Goal: Transaction & Acquisition: Purchase product/service

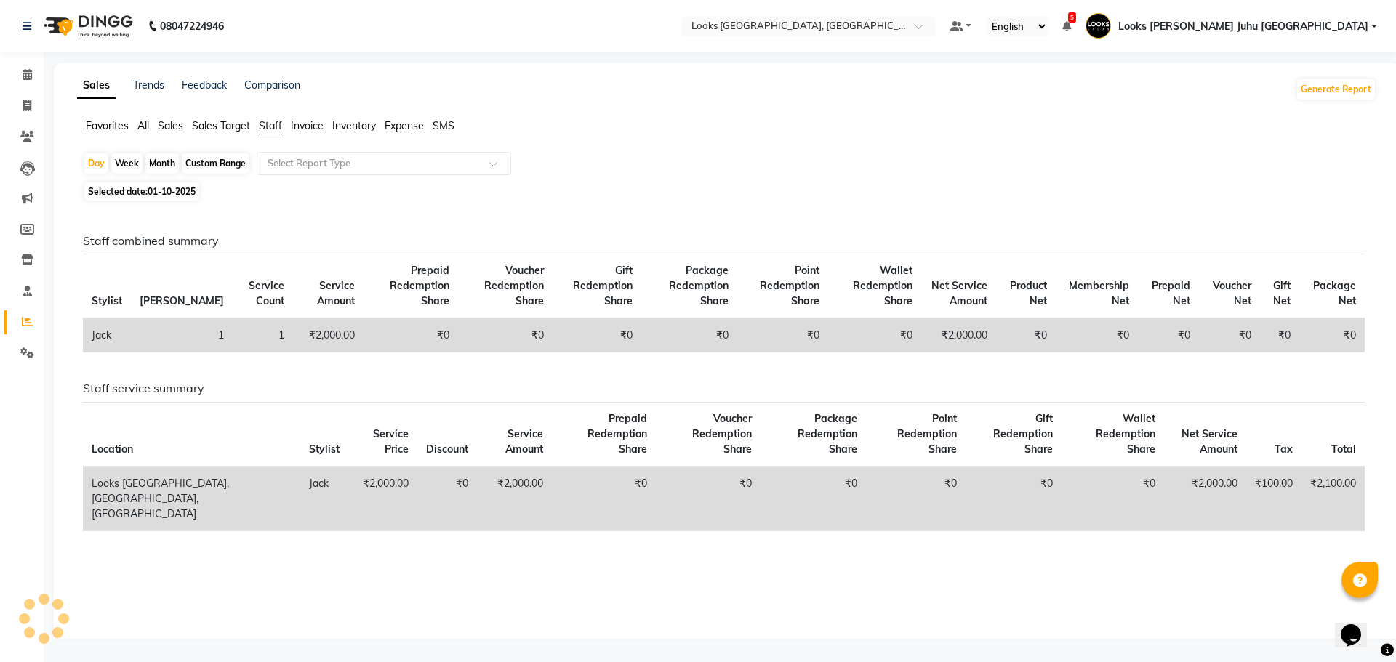
click at [149, 195] on span "01-10-2025" at bounding box center [172, 191] width 48 height 11
click at [177, 198] on span "Selected date: [DATE]" at bounding box center [141, 192] width 115 height 18
select select "10"
select select "2025"
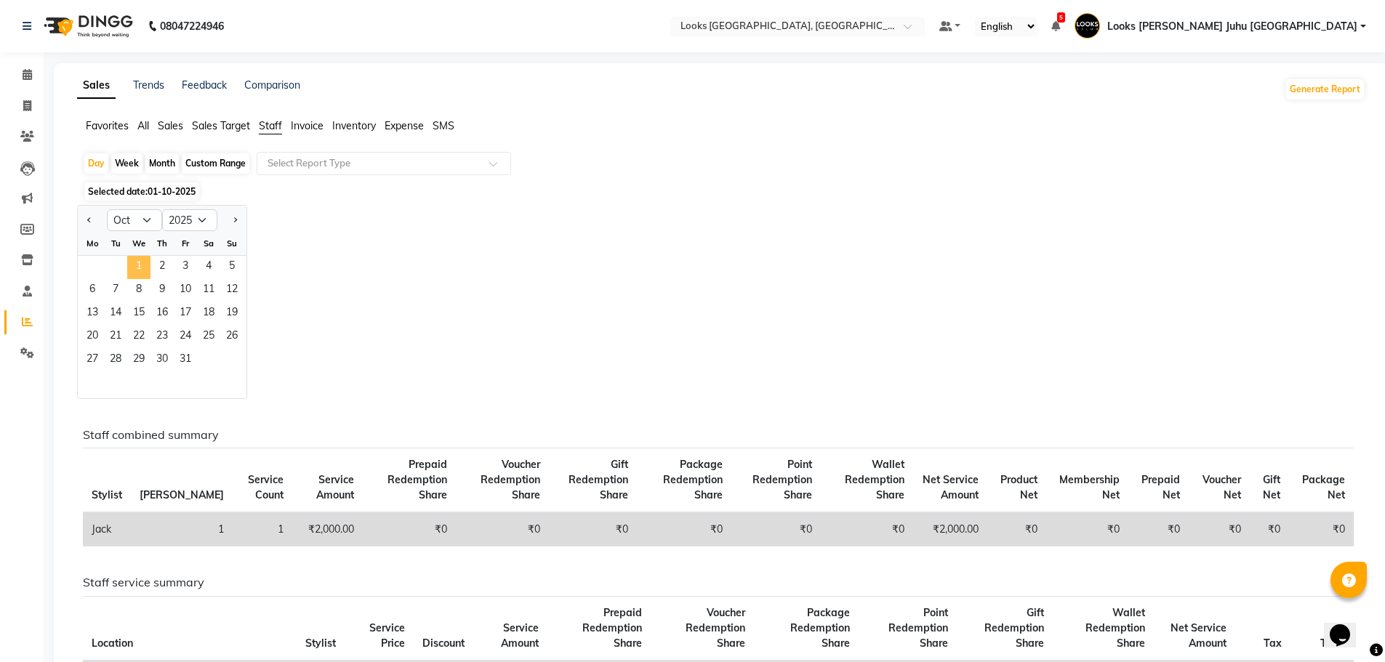
click at [142, 263] on span "1" at bounding box center [138, 267] width 23 height 23
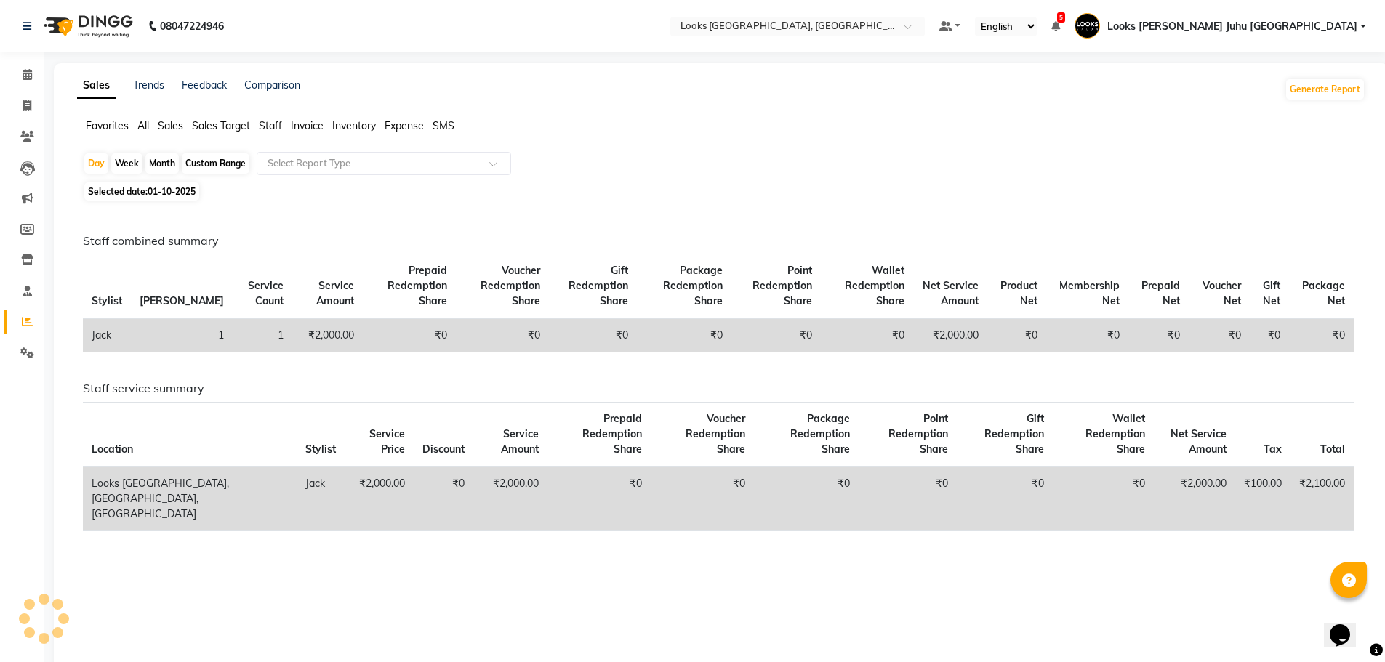
click at [148, 231] on div "Staff combined summary Stylist Bill Count Service Count Service Amount Prepaid …" at bounding box center [718, 432] width 1294 height 454
drag, startPoint x: 173, startPoint y: 184, endPoint x: 173, endPoint y: 200, distance: 16.0
click at [173, 185] on span "Selected date: [DATE]" at bounding box center [141, 192] width 115 height 18
select select "10"
select select "2025"
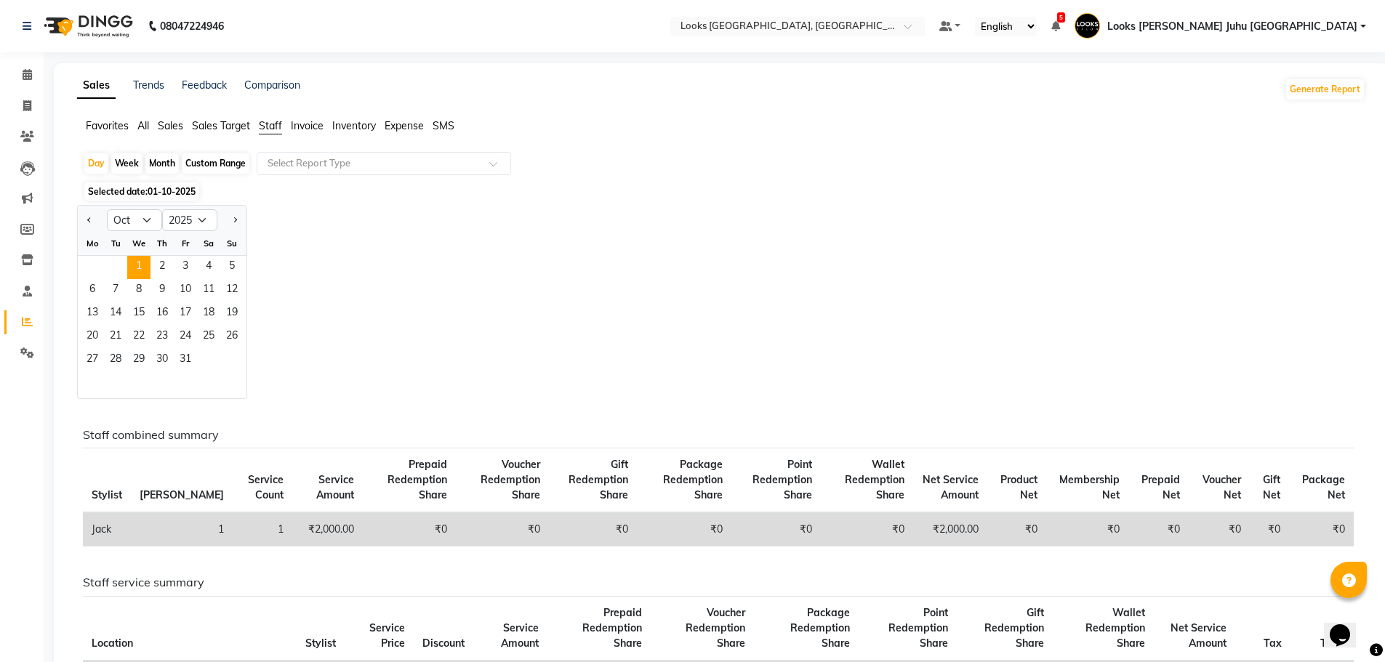
drag, startPoint x: 149, startPoint y: 236, endPoint x: 153, endPoint y: 219, distance: 17.8
click at [150, 229] on ngb-datepicker "Jan Feb Mar Apr May Jun [DATE] Aug Sep Oct Nov [DATE] 2016 2017 2018 2019 2020 …" at bounding box center [162, 302] width 170 height 194
click at [153, 219] on select "Jan Feb Mar Apr May Jun [DATE] Aug Sep Oct Nov Dec" at bounding box center [134, 220] width 55 height 22
select select "9"
click at [107, 209] on select "Jan Feb Mar Apr May Jun [DATE] Aug Sep Oct Nov Dec" at bounding box center [134, 220] width 55 height 22
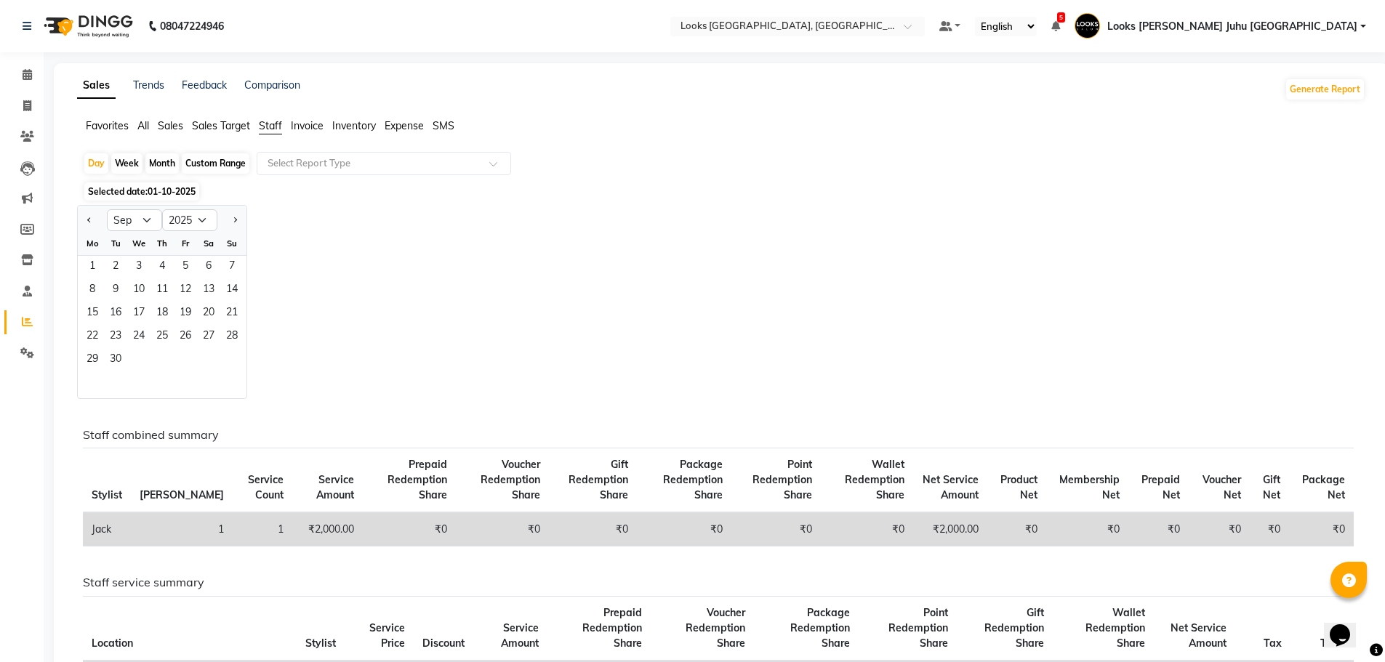
click at [364, 334] on div "Jan Feb Mar Apr May Jun [DATE] Aug Sep Oct Nov [DATE] 2016 2017 2018 2019 2020 …" at bounding box center [721, 302] width 1289 height 194
click at [117, 355] on span "30" at bounding box center [115, 360] width 23 height 23
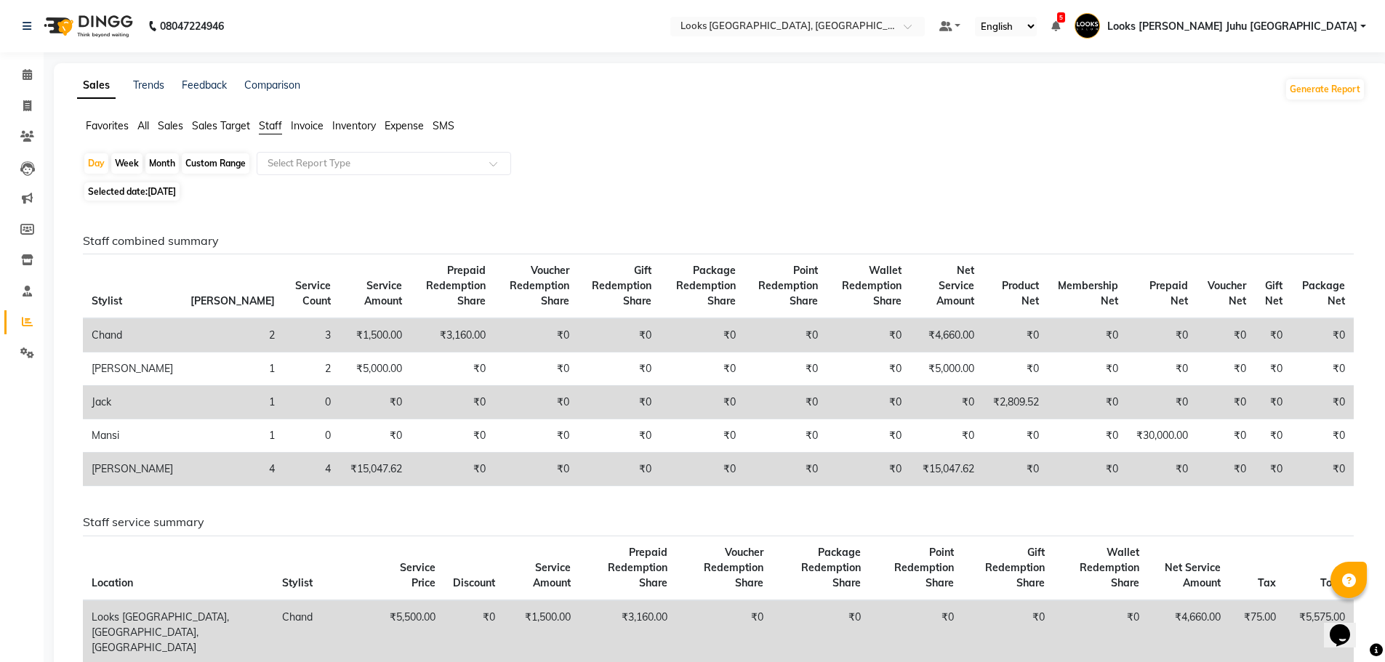
click at [541, 252] on div "Staff combined summary Stylist Bill Count Service Count Service Amount Prepaid …" at bounding box center [718, 366] width 1293 height 264
click at [169, 126] on span "Sales" at bounding box center [170, 125] width 25 height 13
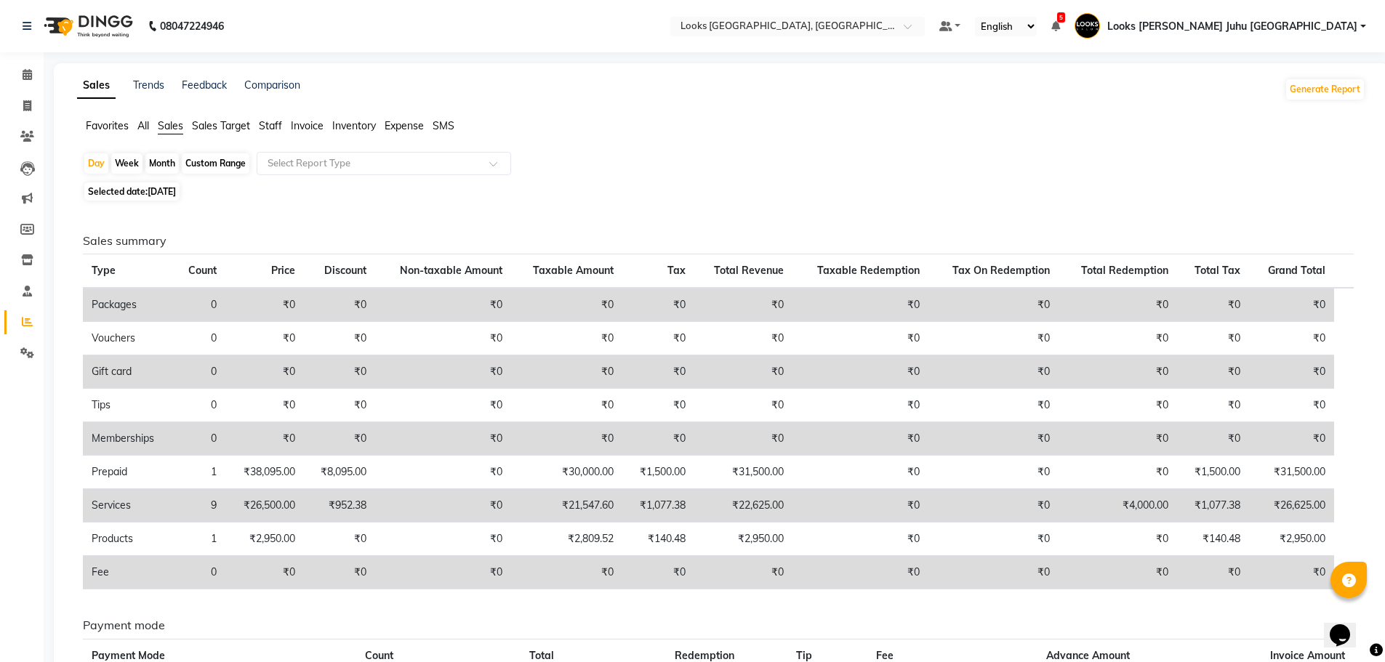
click at [271, 124] on span "Staff" at bounding box center [270, 125] width 23 height 13
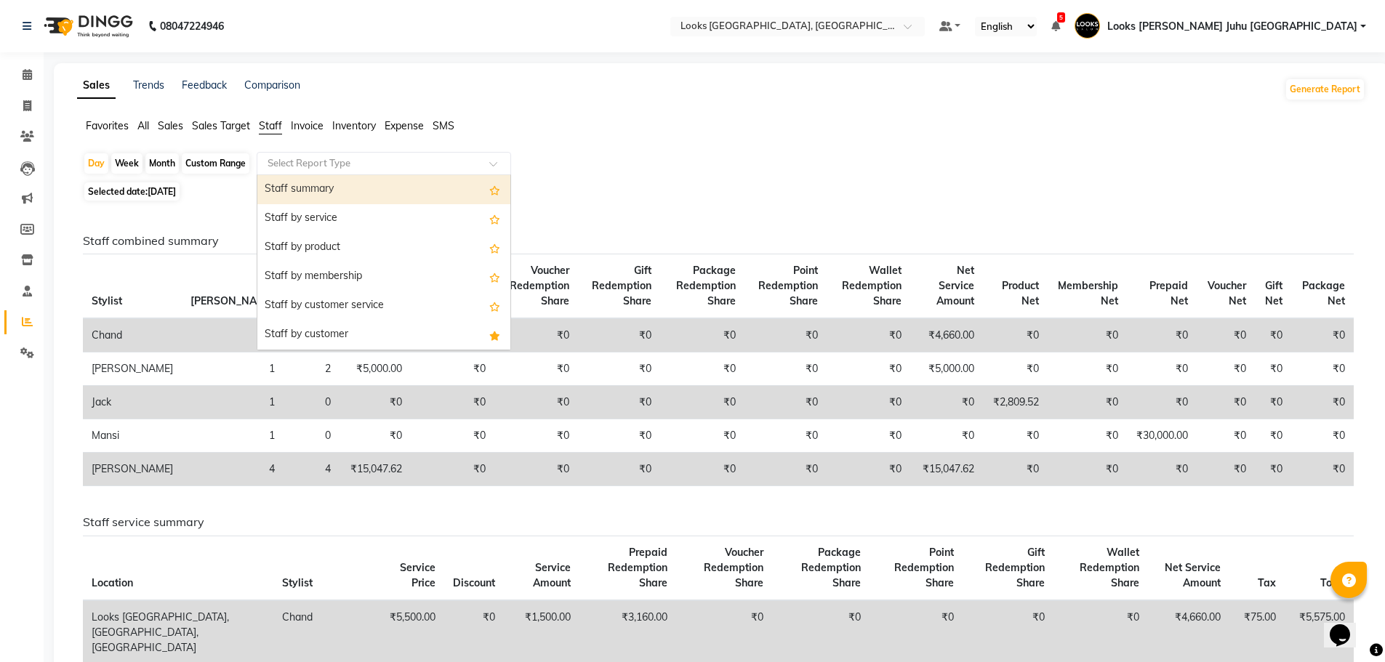
click at [305, 169] on input "text" at bounding box center [369, 163] width 209 height 15
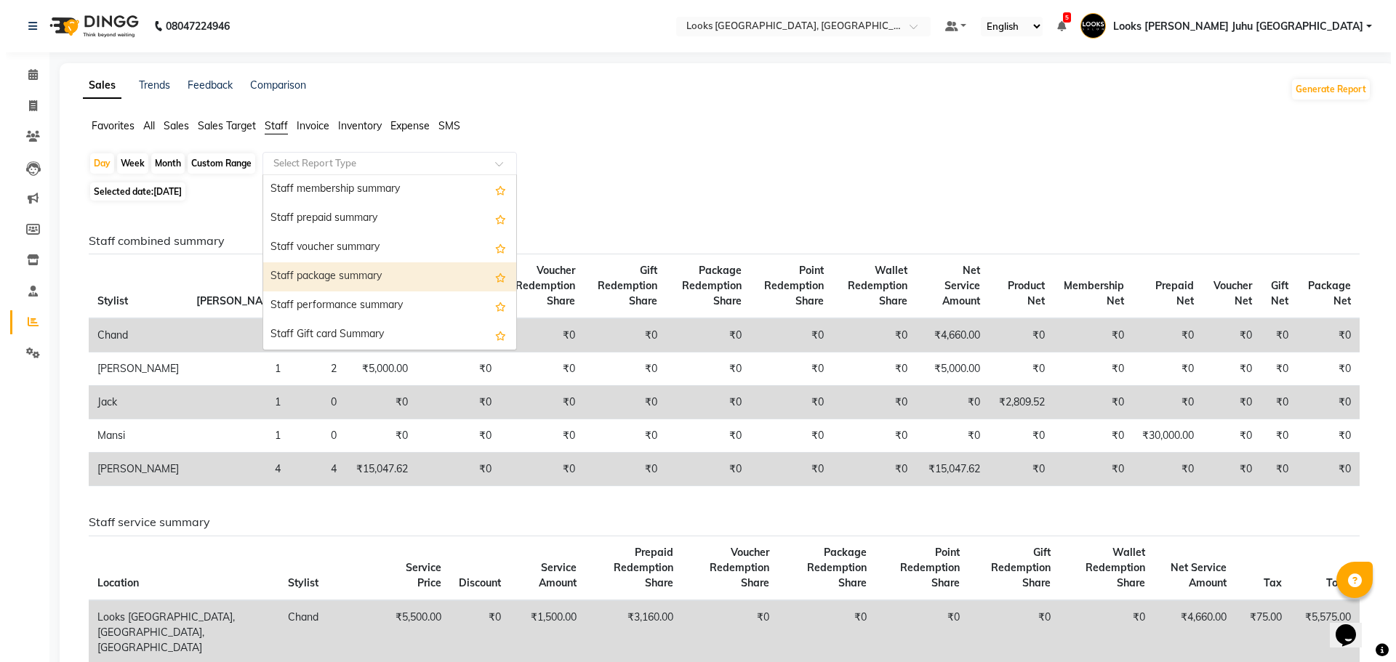
scroll to position [262, 0]
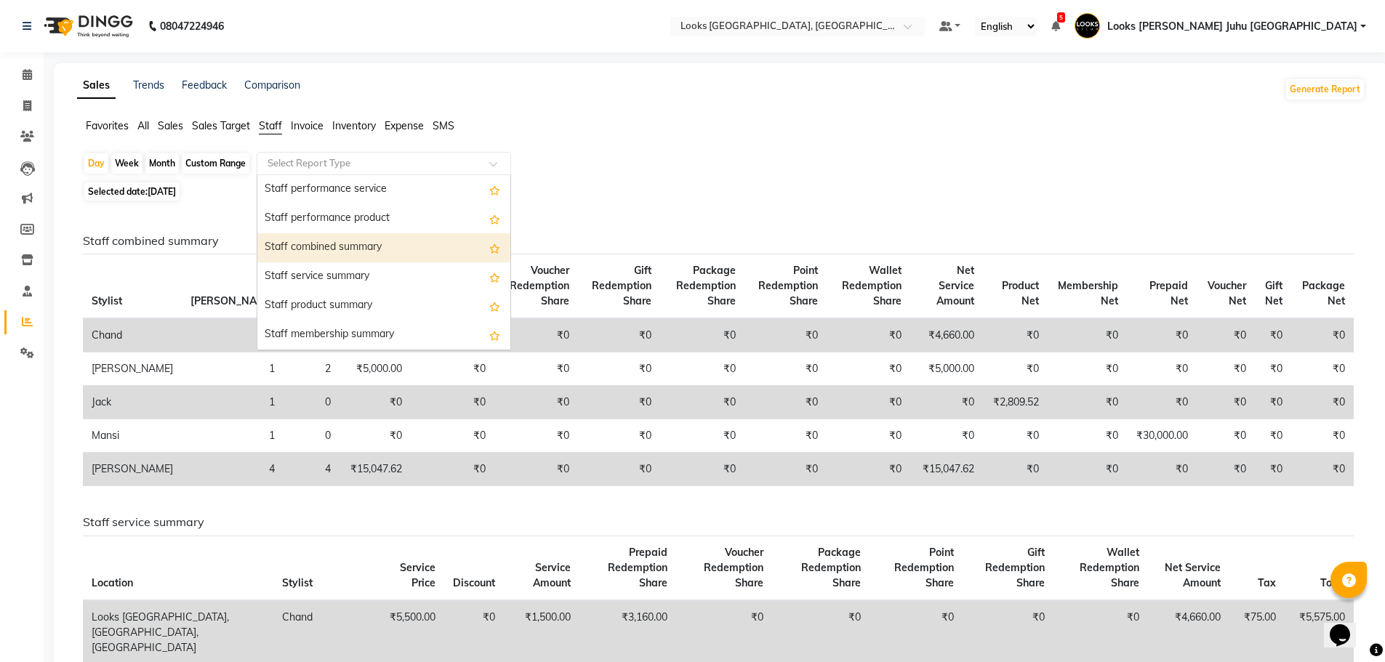
click at [367, 247] on div "Staff combined summary" at bounding box center [383, 247] width 253 height 29
select select "full_report"
select select "csv"
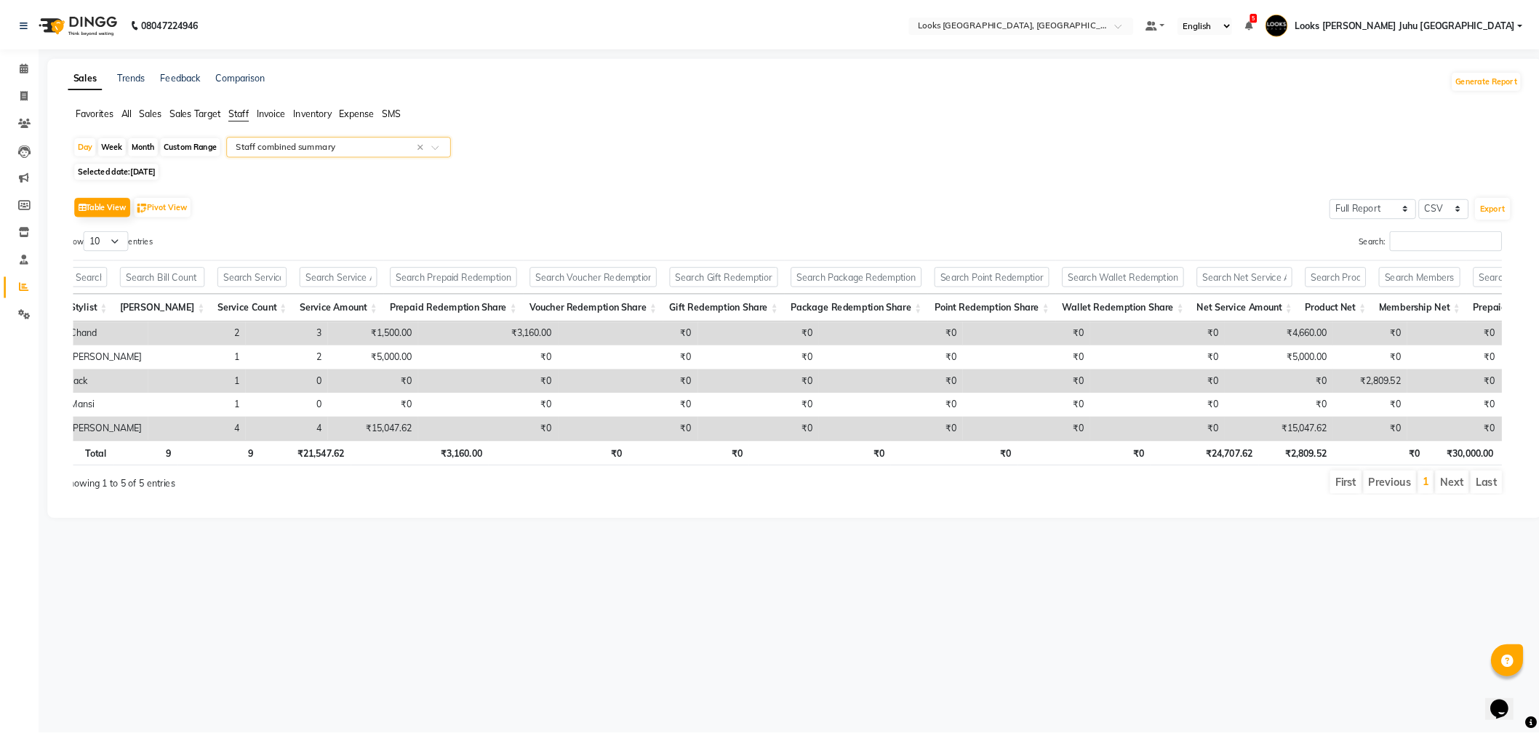
scroll to position [0, 10]
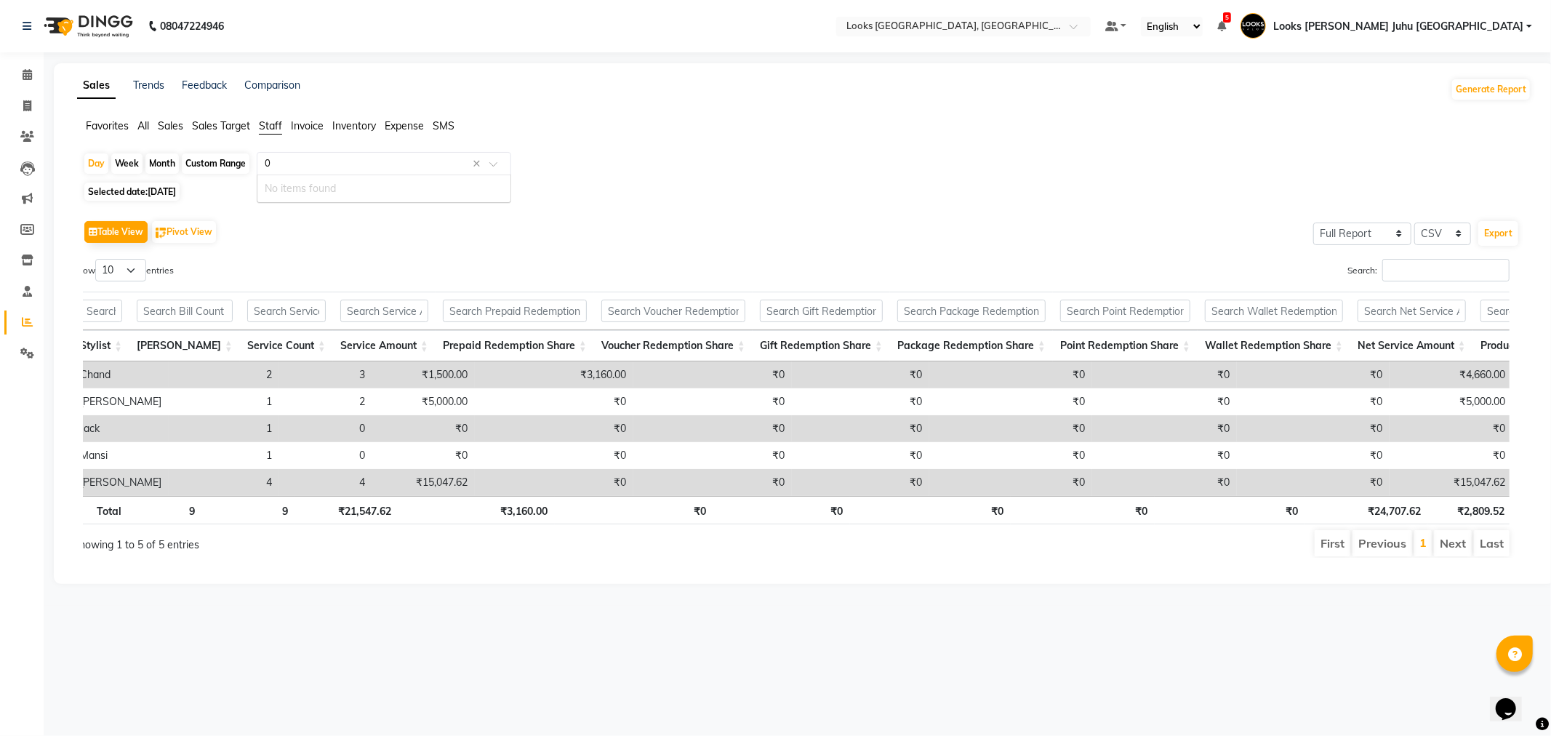
type input "0"
click at [30, 73] on icon at bounding box center [27, 74] width 9 height 11
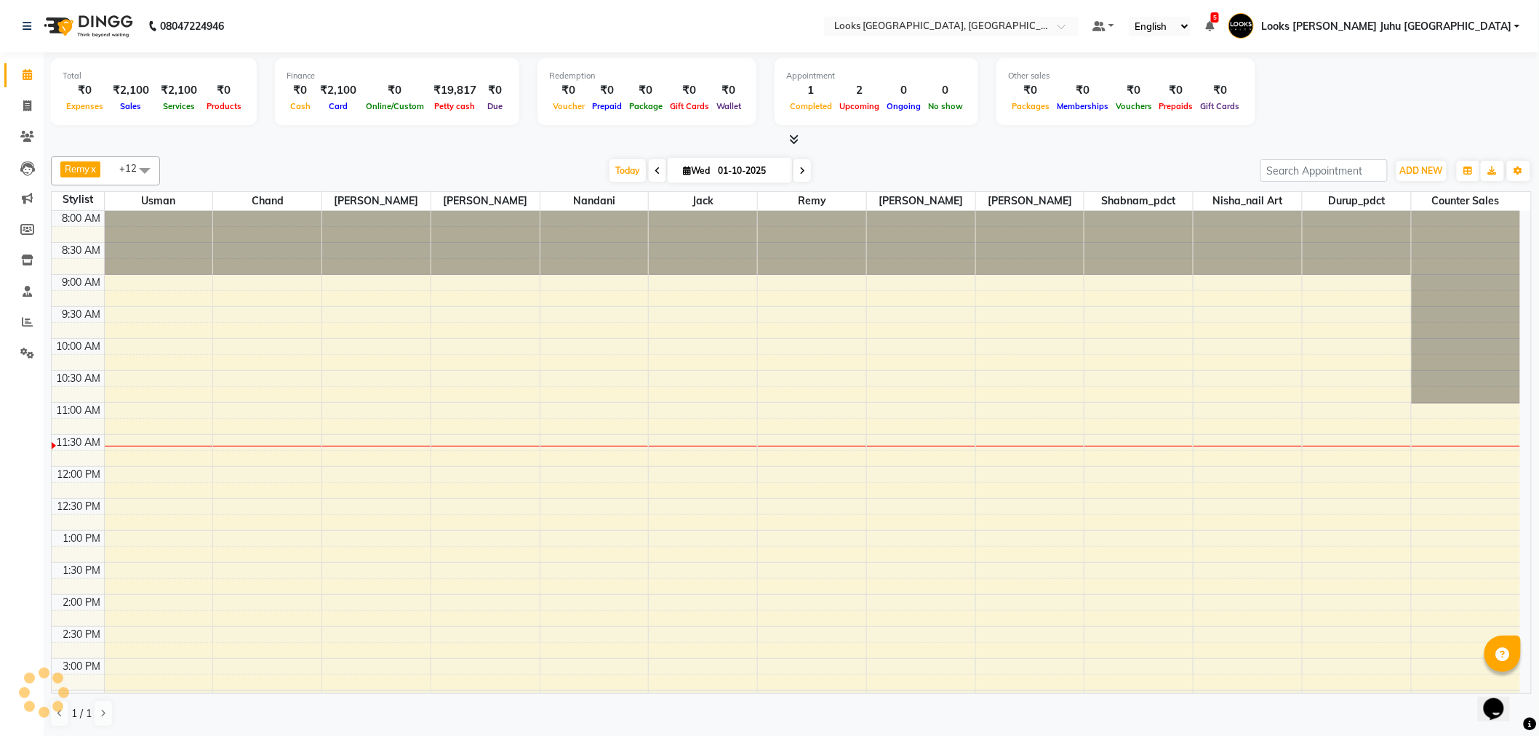
scroll to position [0, 0]
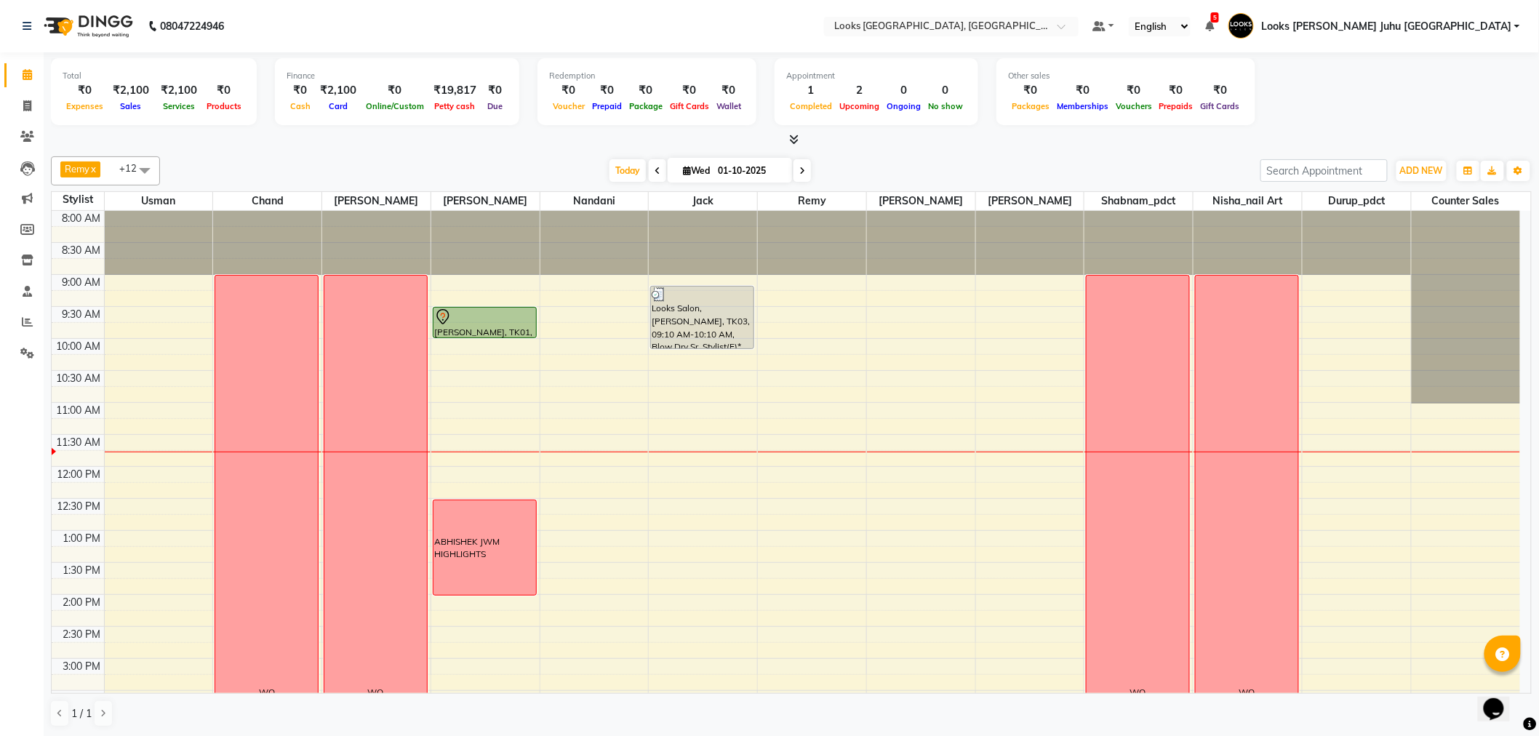
click at [381, 161] on div "[DATE] [DATE]" at bounding box center [710, 171] width 1086 height 22
drag, startPoint x: 30, startPoint y: 135, endPoint x: 41, endPoint y: 129, distance: 12.4
click at [30, 135] on icon at bounding box center [27, 136] width 14 height 11
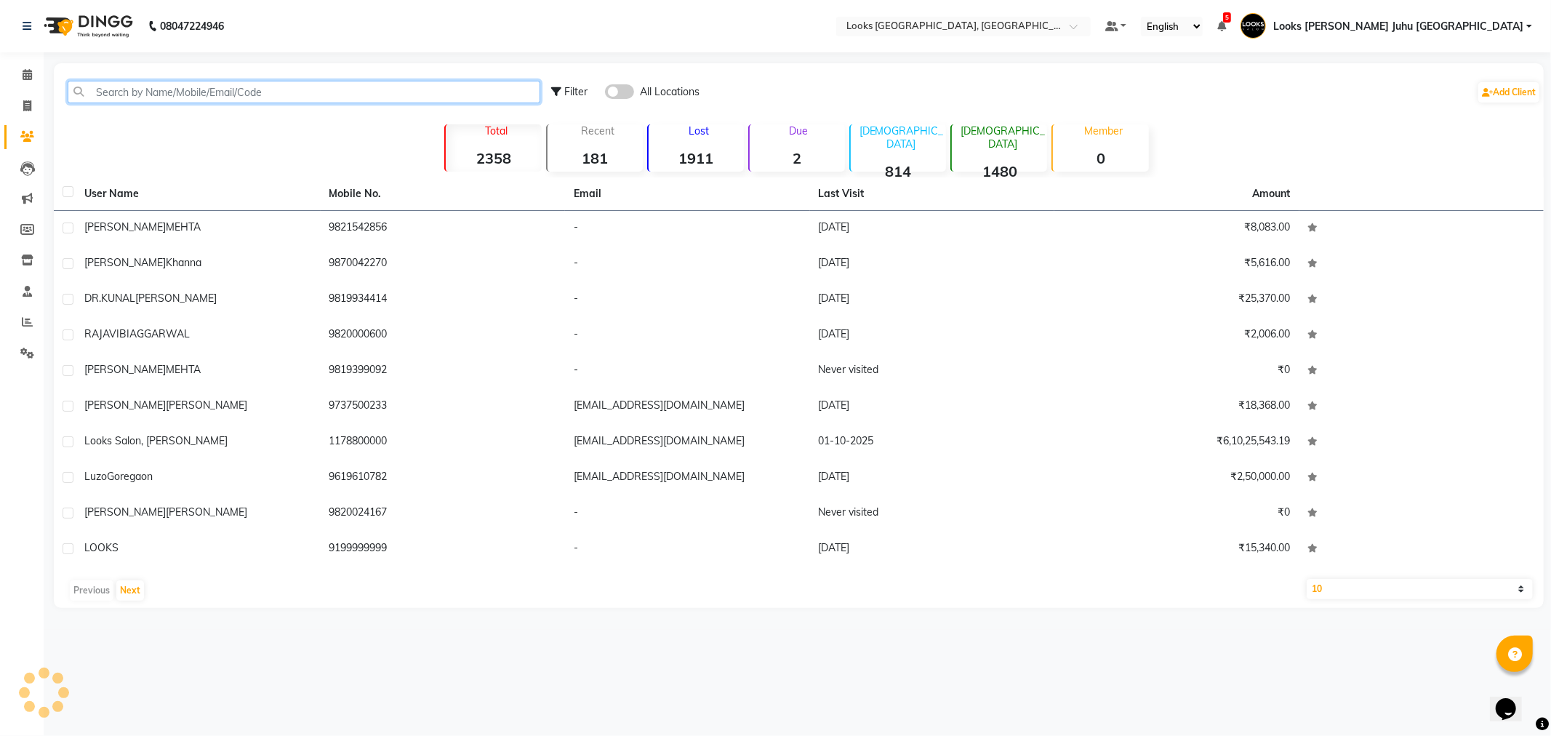
click at [214, 86] on input "text" at bounding box center [304, 92] width 473 height 23
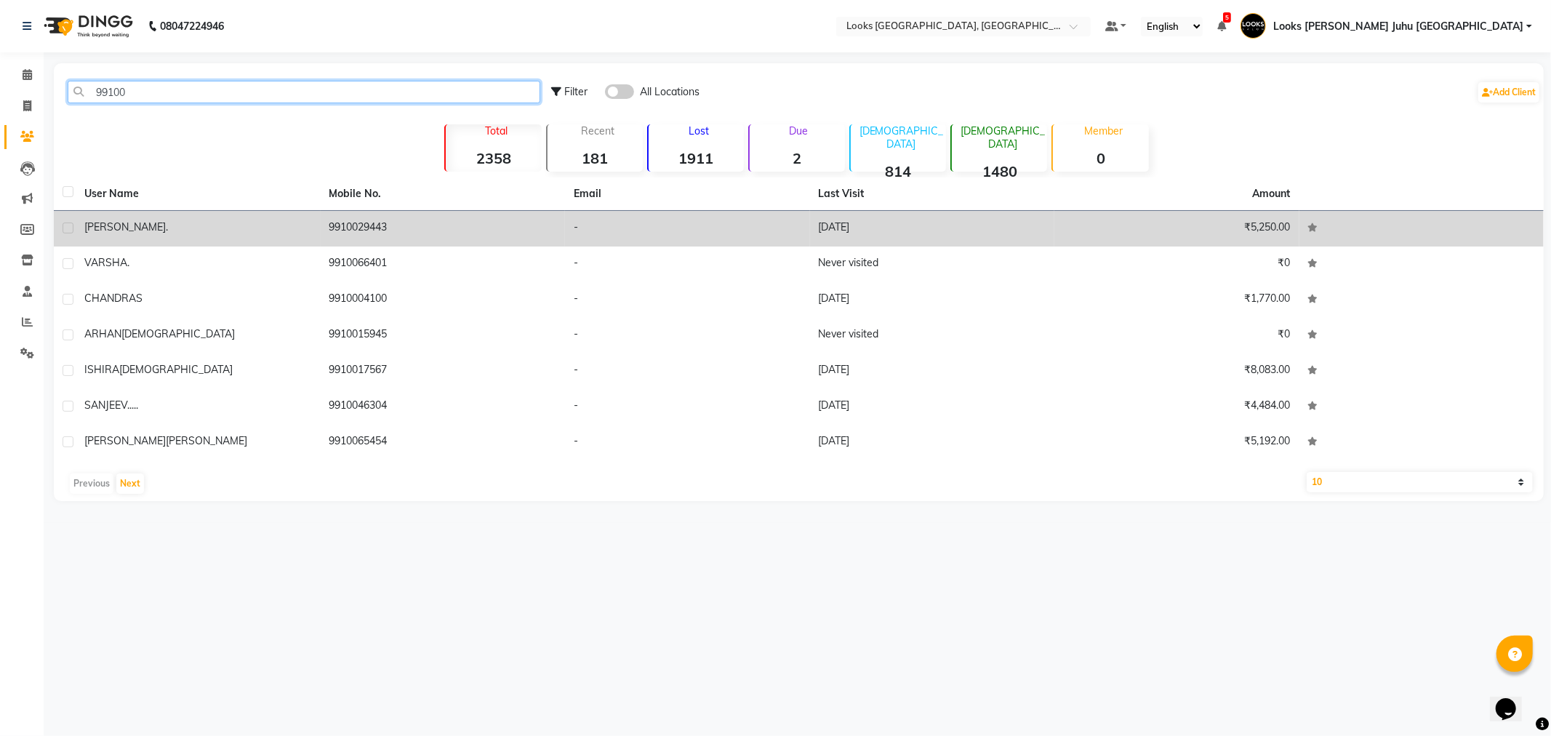
type input "99100"
click at [328, 236] on td "9910029443" at bounding box center [443, 229] width 245 height 36
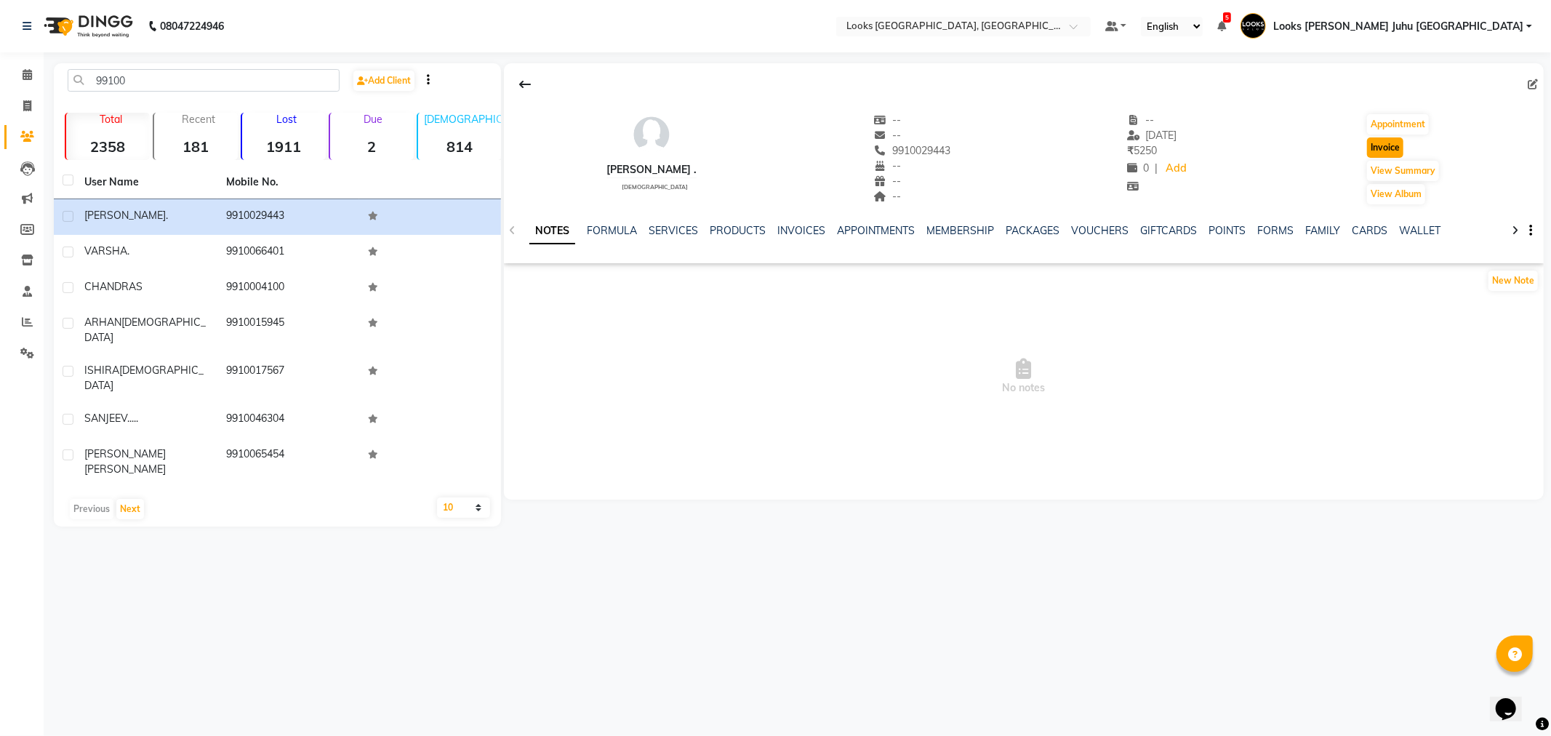
click at [1394, 143] on button "Invoice" at bounding box center [1385, 147] width 36 height 20
select select "service"
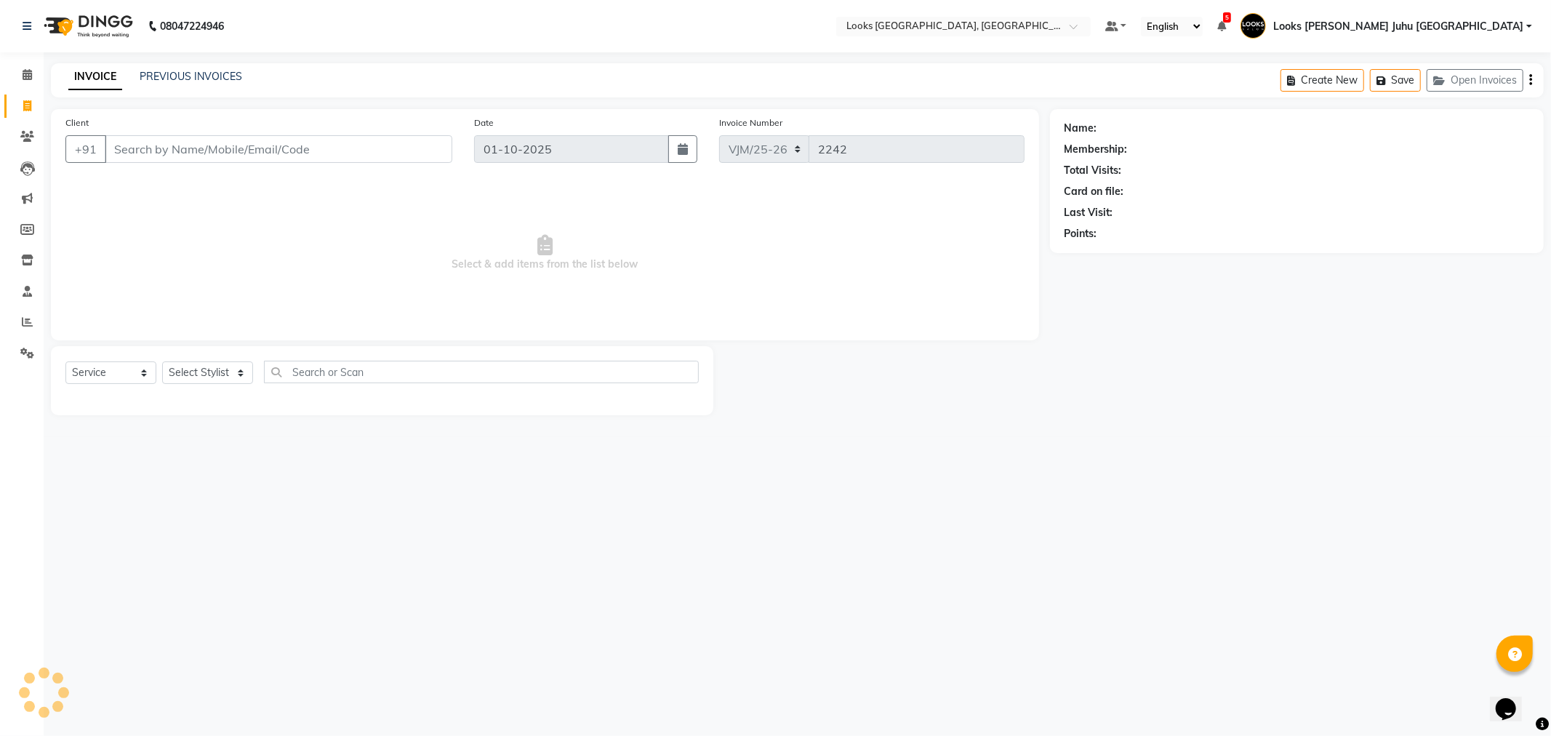
type input "9910029443"
click at [234, 373] on select "Select Stylist [PERSON_NAME] [PERSON_NAME] Chan_Mrg Counter Sales [PERSON_NAME]…" at bounding box center [240, 372] width 157 height 23
select select "1: Object"
select select "84122"
click at [162, 362] on select "Select Stylist [PERSON_NAME] [PERSON_NAME] Chan_Mrg Counter Sales [PERSON_NAME]…" at bounding box center [240, 372] width 157 height 23
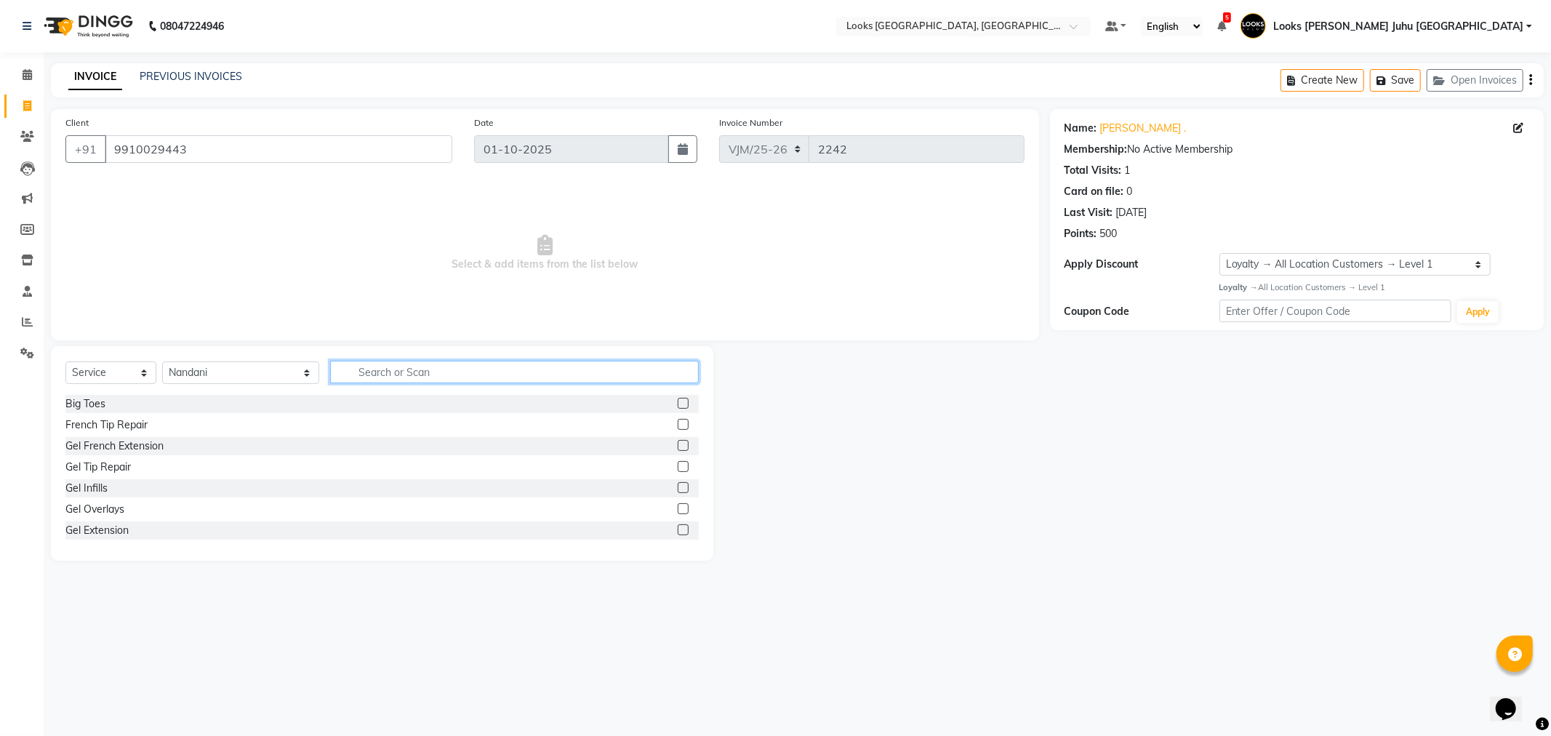
click at [343, 378] on input "text" at bounding box center [514, 372] width 368 height 23
type input "wash"
click at [679, 490] on label at bounding box center [683, 487] width 11 height 11
click at [679, 490] on input "checkbox" at bounding box center [682, 488] width 9 height 9
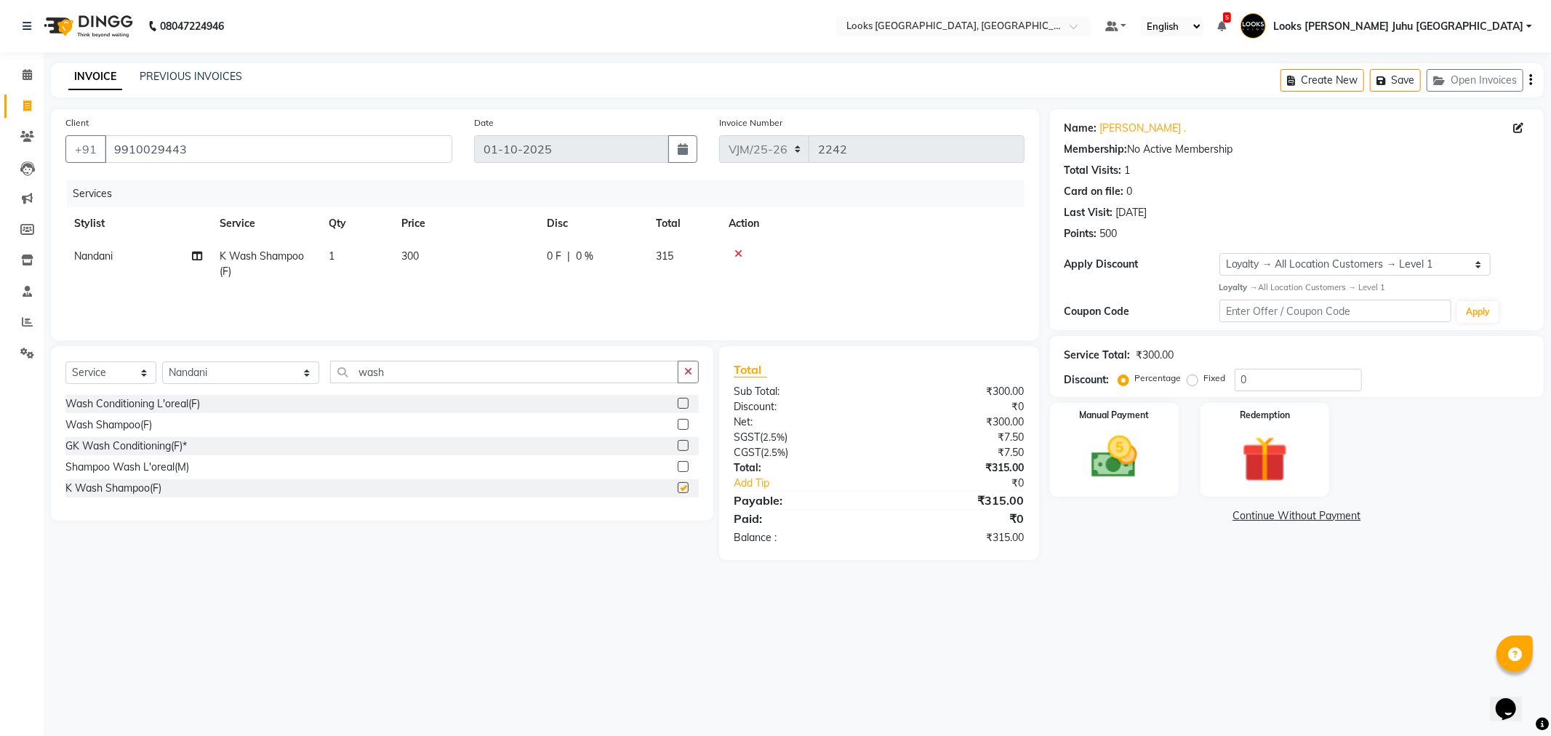
checkbox input "false"
drag, startPoint x: 447, startPoint y: 257, endPoint x: 468, endPoint y: 251, distance: 21.9
click at [456, 256] on td "300" at bounding box center [465, 264] width 145 height 48
select select "84122"
drag, startPoint x: 489, startPoint y: 265, endPoint x: 451, endPoint y: 266, distance: 38.5
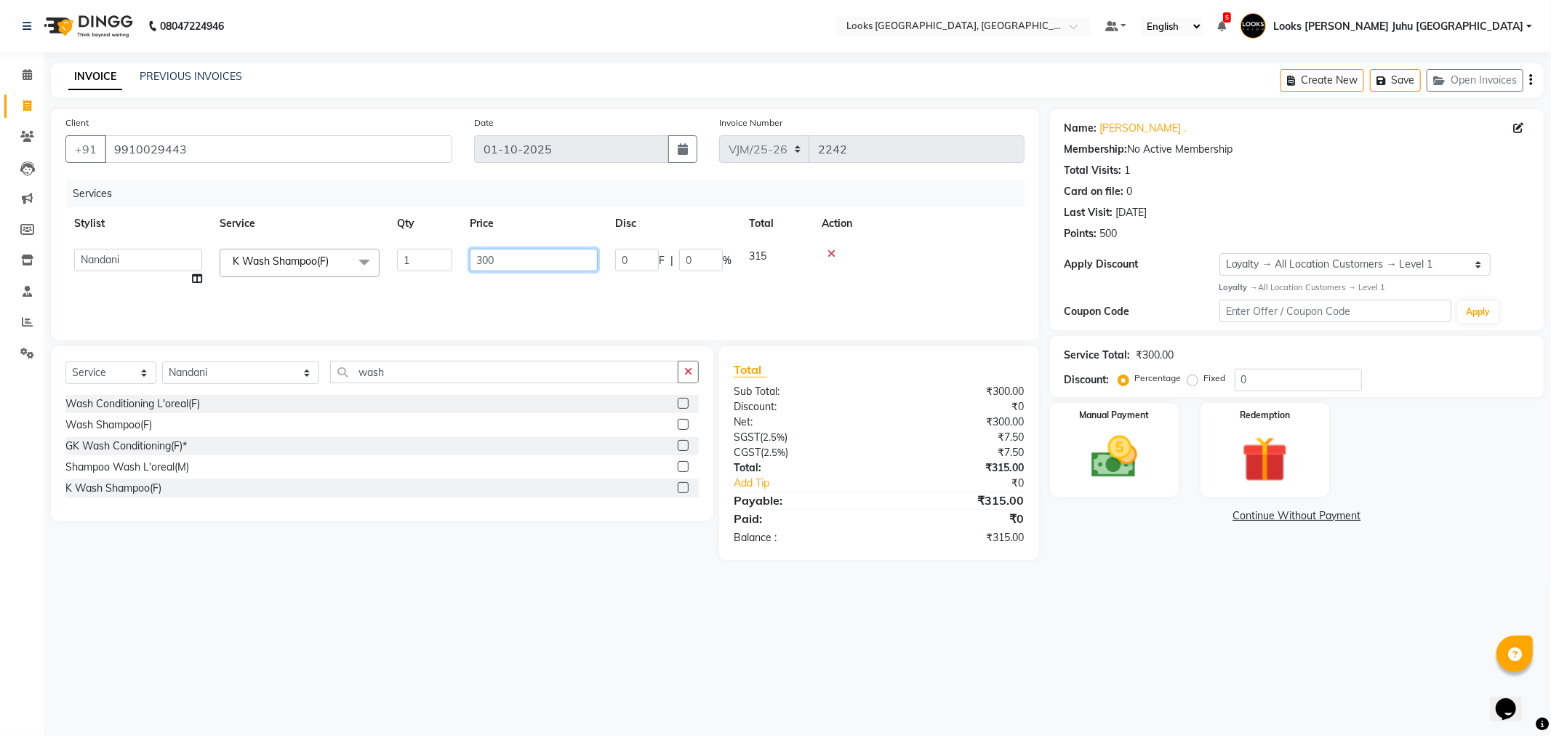
click at [451, 266] on tr "[PERSON_NAME] [PERSON_NAME] Chan_Mrg Counter Sales [PERSON_NAME] DEEPAK Durup_p…" at bounding box center [544, 267] width 959 height 55
type input "1050"
click at [1223, 640] on div "08047224946 Select Location × Looks [PERSON_NAME], [GEOGRAPHIC_DATA], [GEOGRAPH…" at bounding box center [775, 368] width 1551 height 736
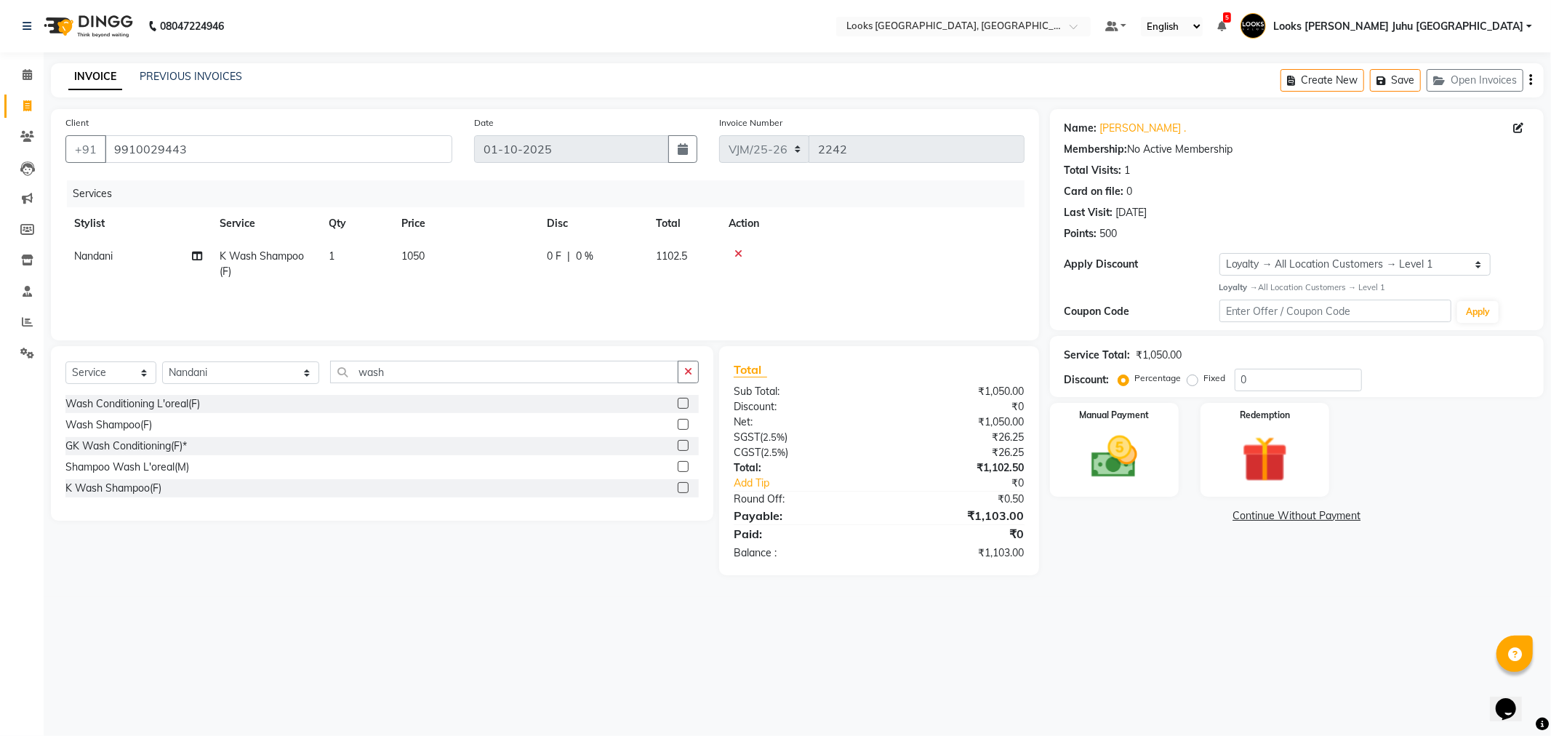
click at [475, 267] on td "1050" at bounding box center [465, 264] width 145 height 48
select select "84122"
drag, startPoint x: 546, startPoint y: 252, endPoint x: 294, endPoint y: 251, distance: 252.3
click at [294, 251] on tr "[PERSON_NAME] [PERSON_NAME] Chan_Mrg Counter Sales [PERSON_NAME] DEEPAK Durup_p…" at bounding box center [544, 267] width 959 height 55
type input "1000"
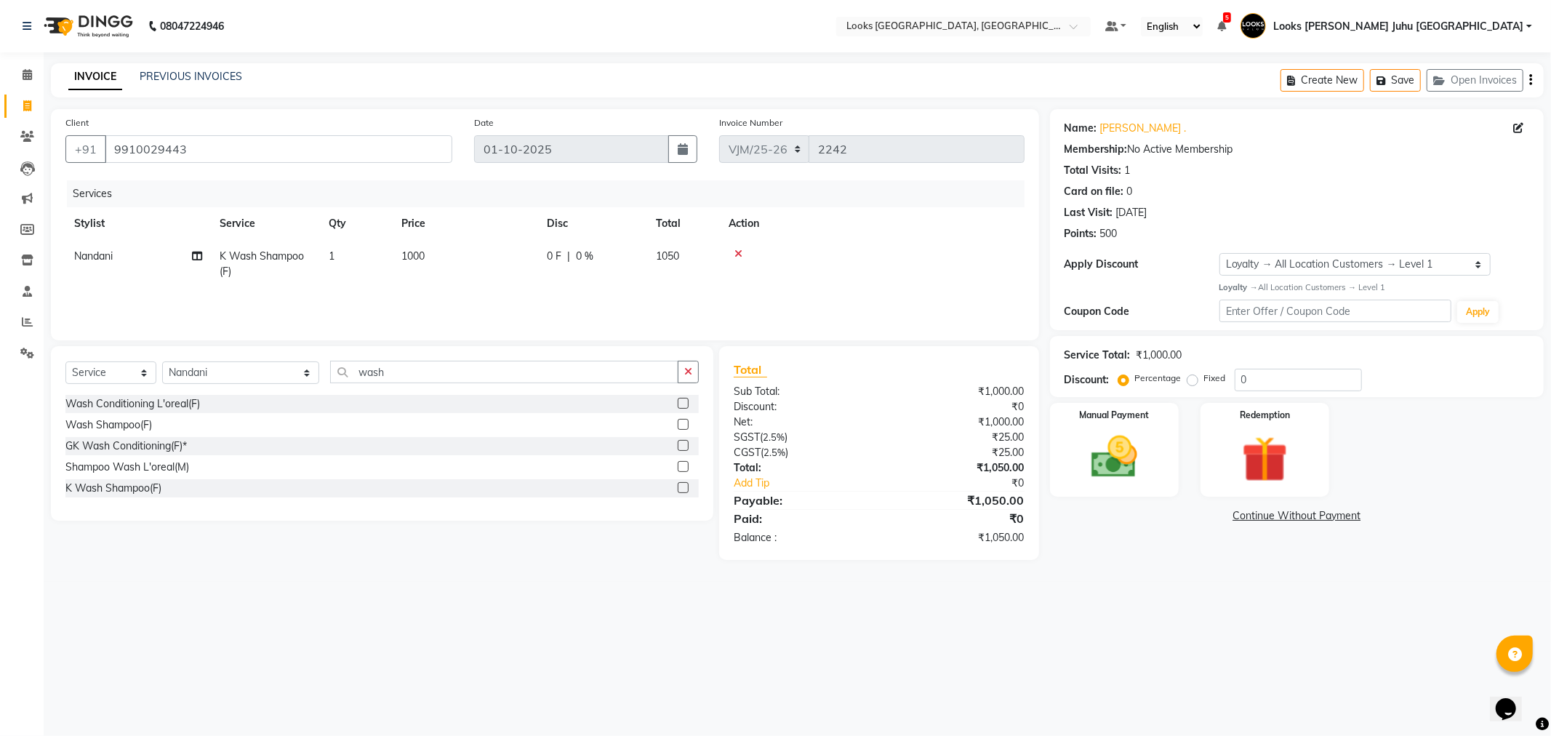
click at [1173, 577] on main "INVOICE PREVIOUS INVOICES Create New Save Open Invoices Client [PHONE_NUMBER] D…" at bounding box center [798, 322] width 1508 height 519
click at [1138, 456] on img at bounding box center [1115, 457] width 78 height 55
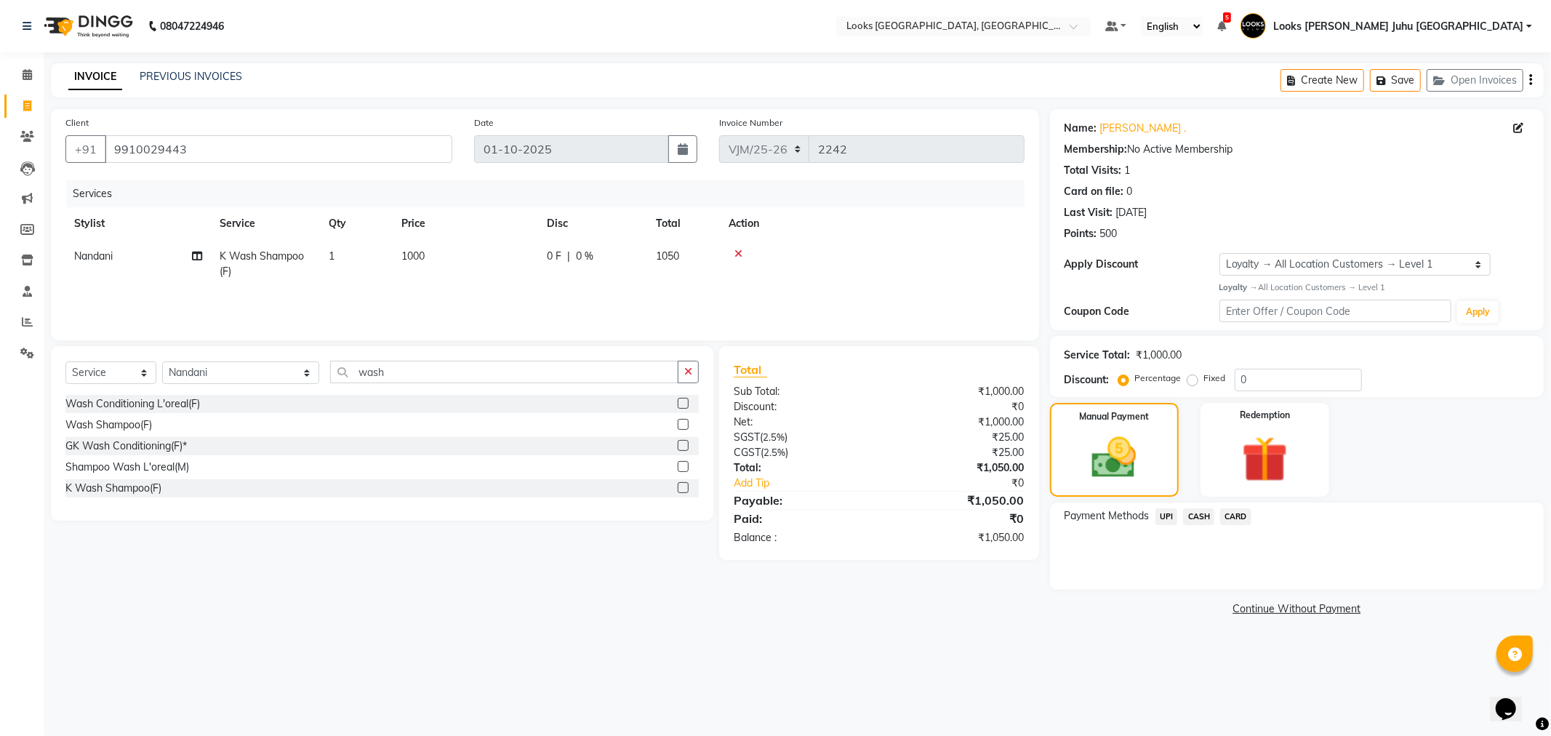
click at [1158, 519] on span "UPI" at bounding box center [1167, 516] width 23 height 17
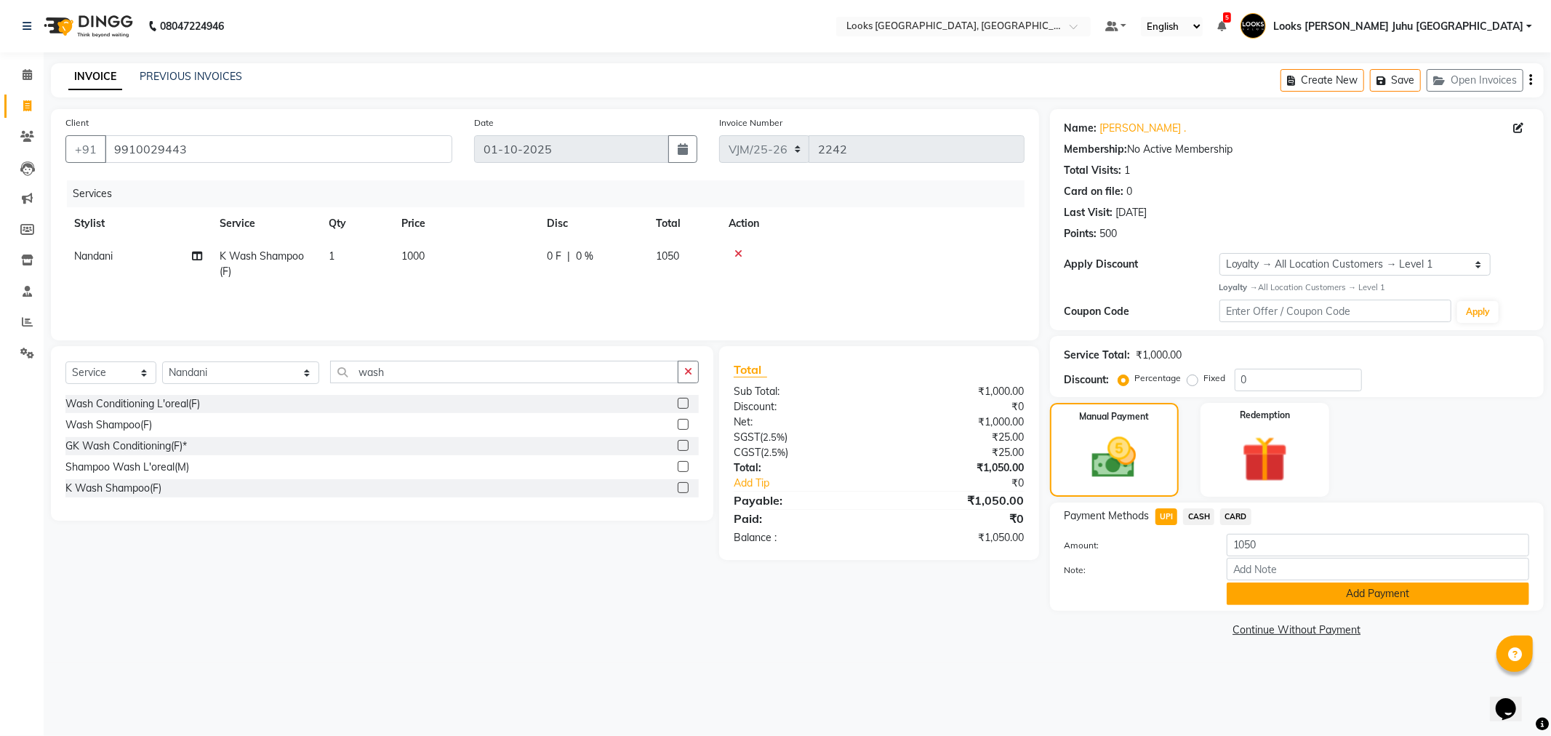
click at [1253, 587] on button "Add Payment" at bounding box center [1378, 593] width 303 height 23
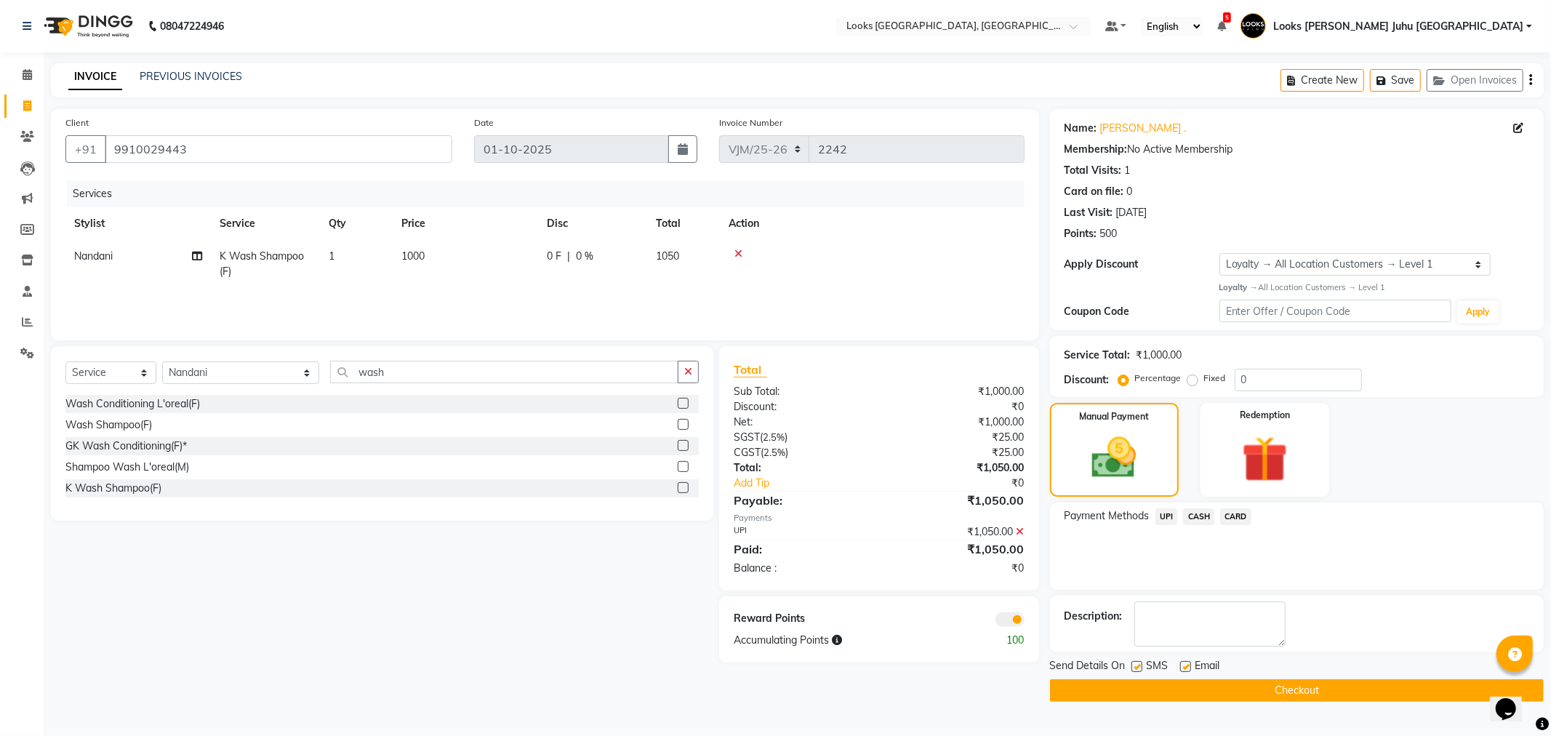
click at [1263, 662] on button "Checkout" at bounding box center [1297, 690] width 494 height 23
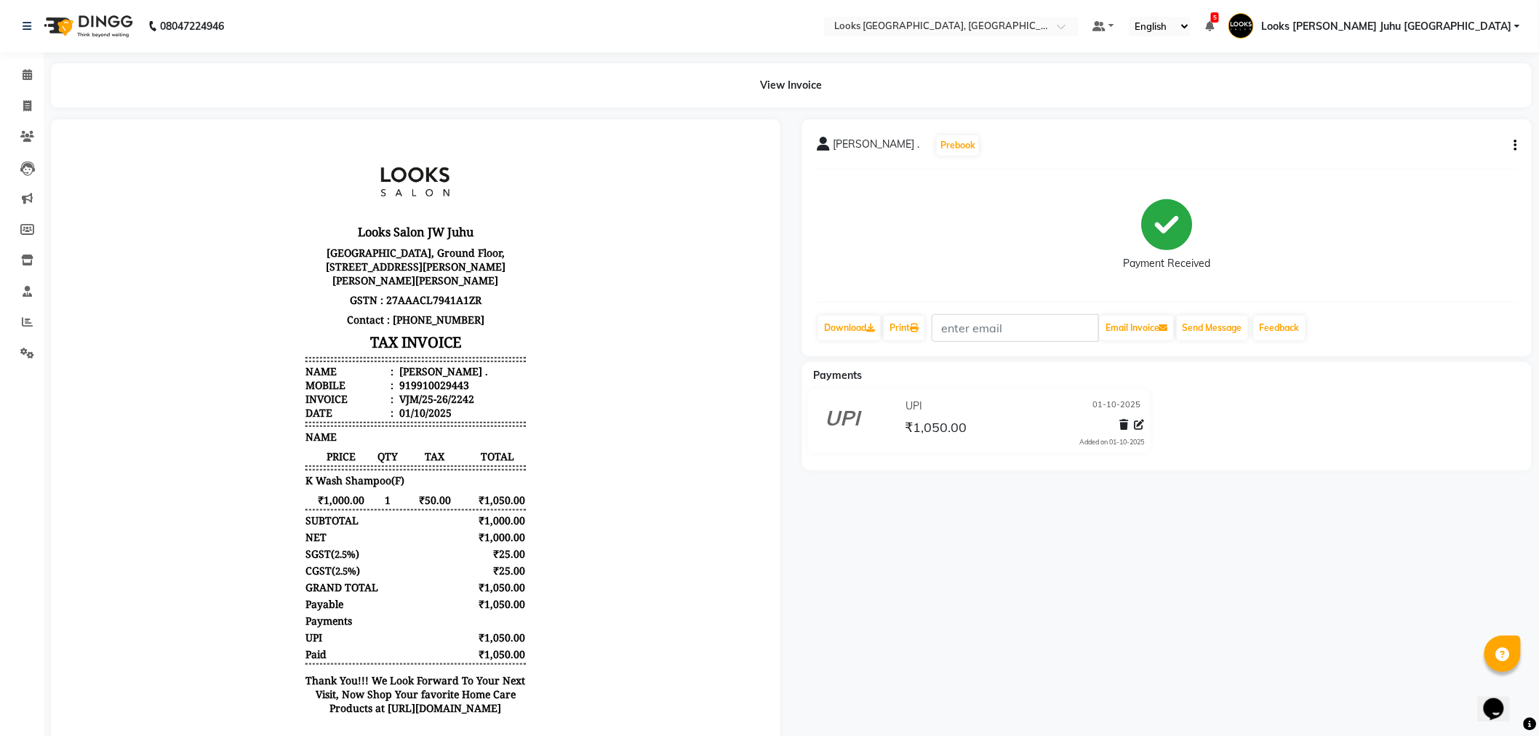
drag, startPoint x: 295, startPoint y: 569, endPoint x: 371, endPoint y: 596, distance: 81.0
click at [371, 596] on div "Looks Salon JW Juhu [GEOGRAPHIC_DATA], Ground Floor, [STREET_ADDRESS][PERSON_NA…" at bounding box center [414, 434] width 231 height 590
click at [665, 579] on body "Looks Salon JW Juhu [GEOGRAPHIC_DATA], Ground Floor, [STREET_ADDRESS][PERSON_NA…" at bounding box center [415, 434] width 689 height 590
drag, startPoint x: 526, startPoint y: 582, endPoint x: 492, endPoint y: 556, distance: 43.6
click at [525, 582] on body "Looks Salon JW Juhu [GEOGRAPHIC_DATA], Ground Floor, [STREET_ADDRESS][PERSON_NA…" at bounding box center [415, 434] width 689 height 590
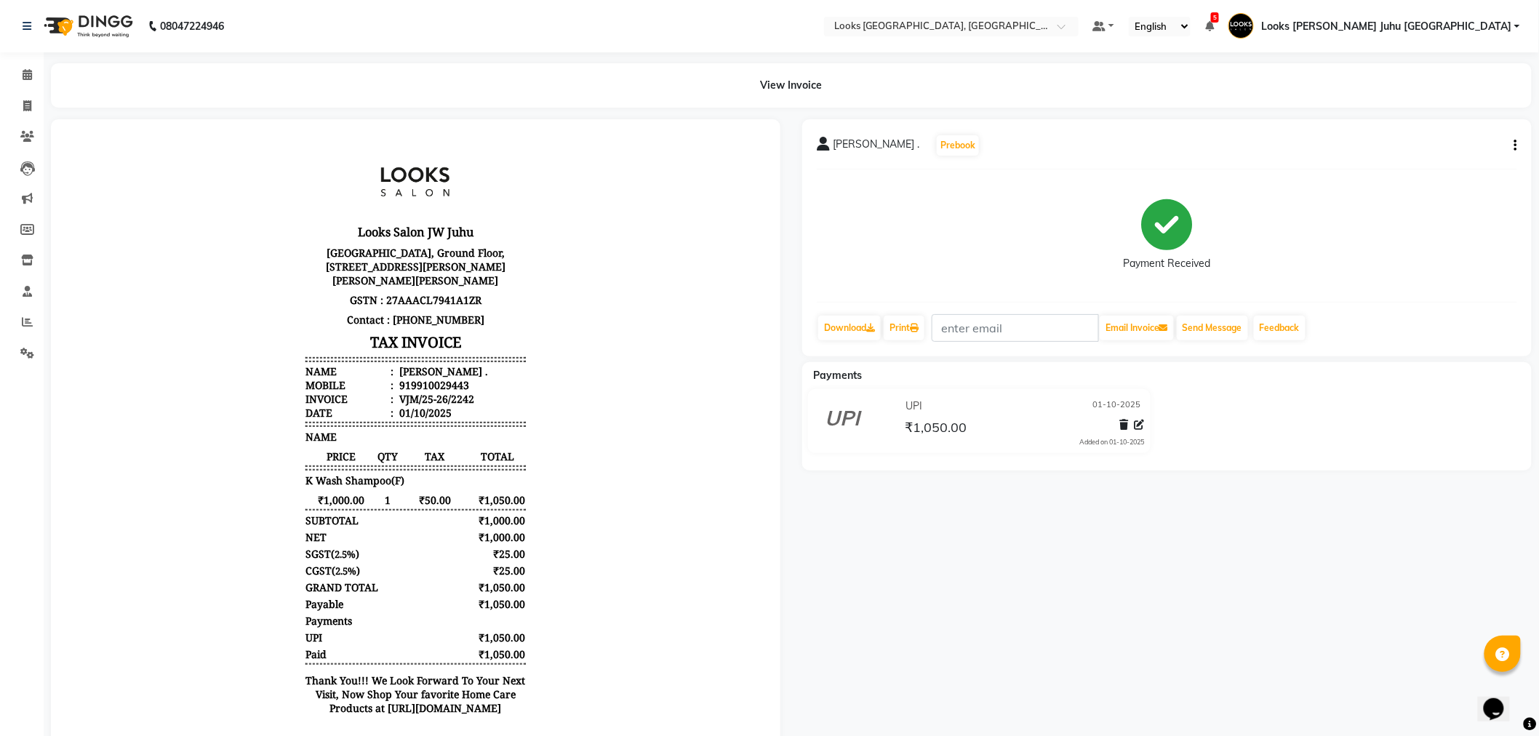
click at [401, 593] on div "GRAND TOTAL ₹1,050.00" at bounding box center [415, 587] width 220 height 14
click at [26, 83] on span at bounding box center [27, 75] width 25 height 17
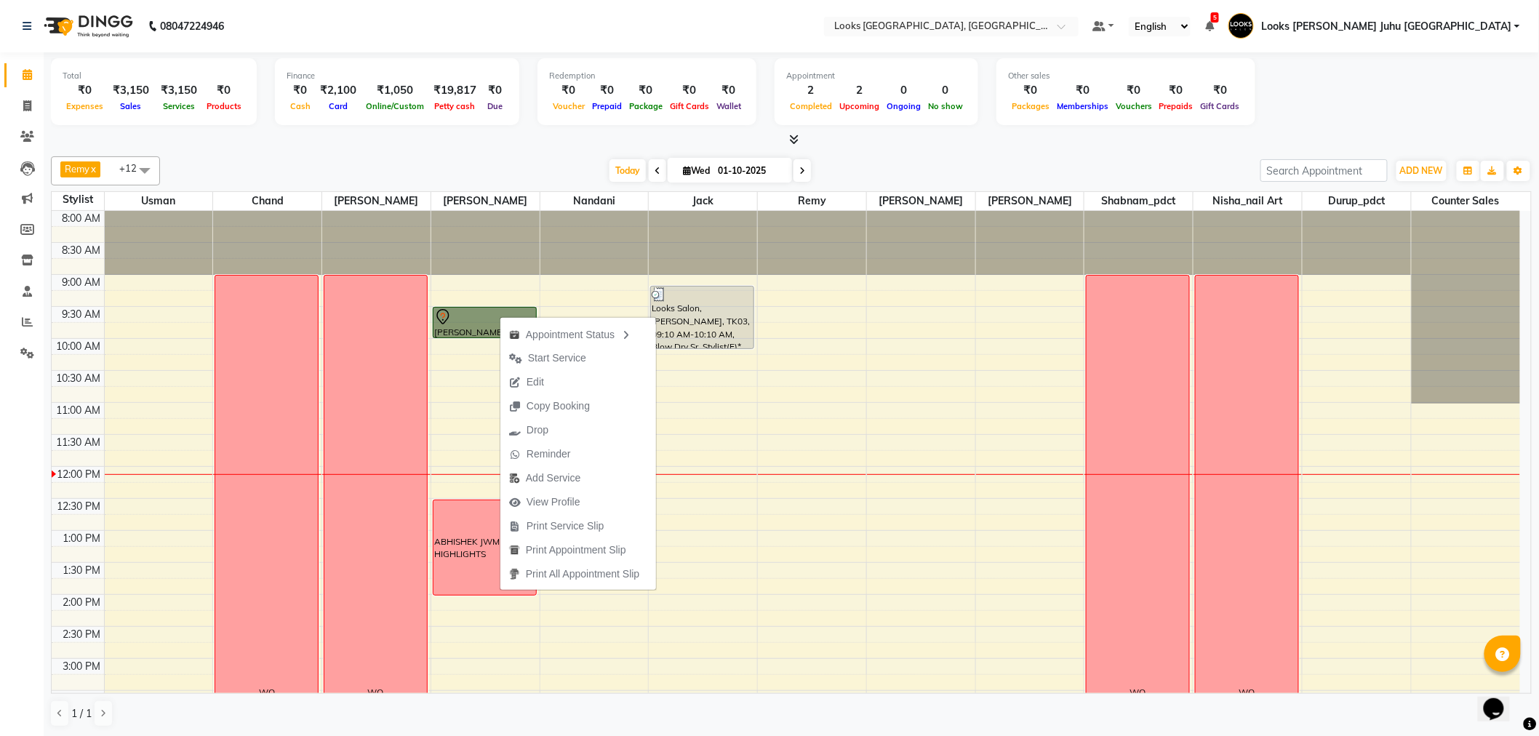
scroll to position [1, 0]
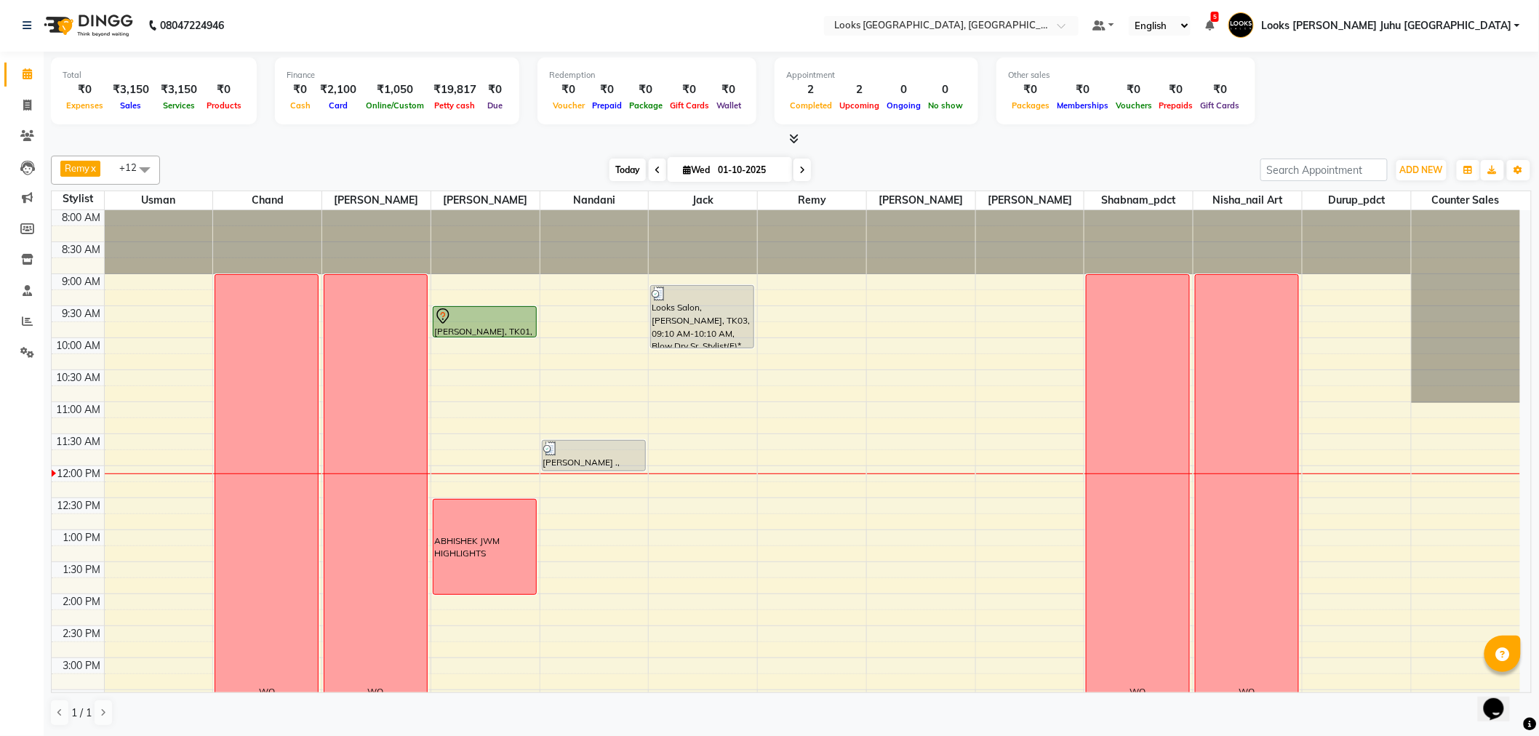
click at [609, 159] on span "Today" at bounding box center [627, 170] width 36 height 23
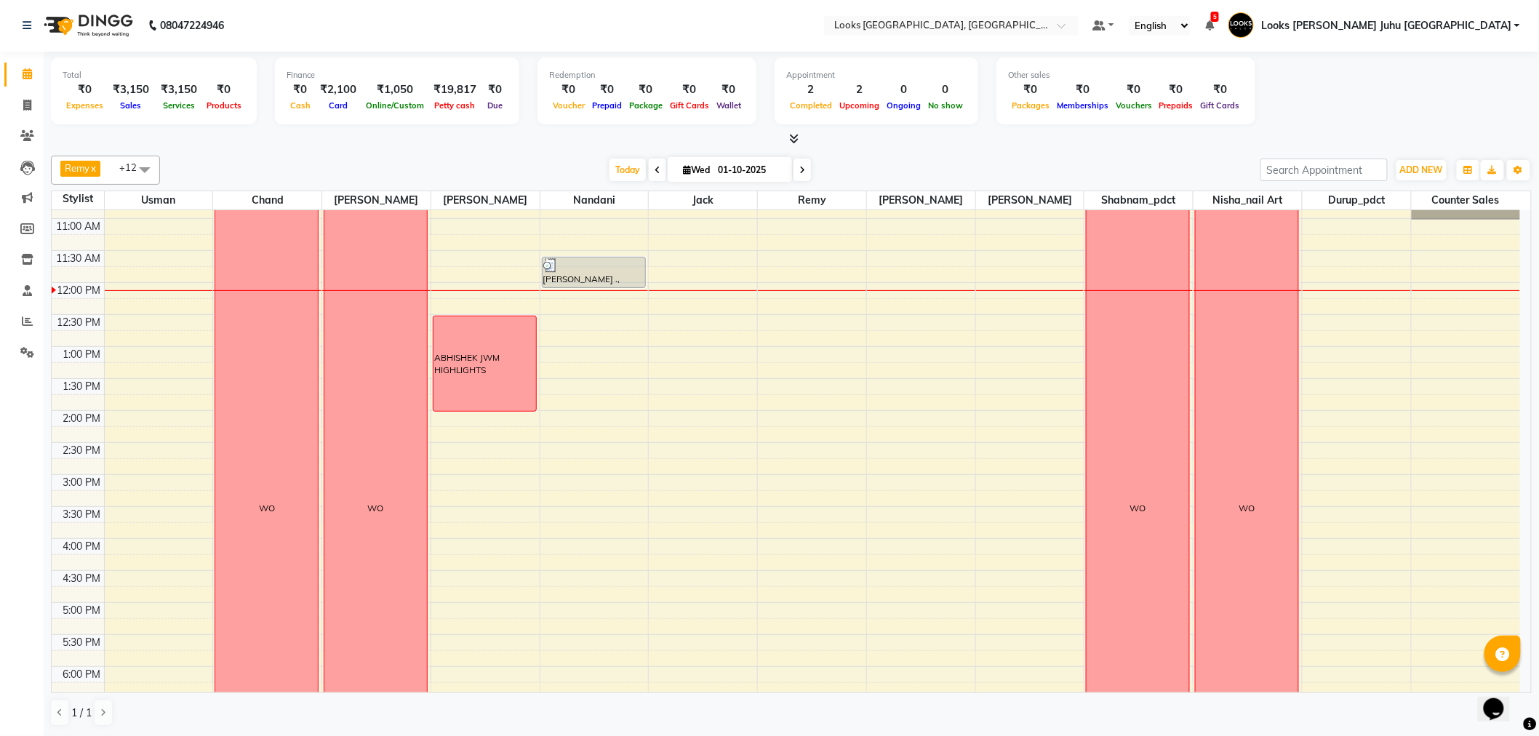
scroll to position [0, 0]
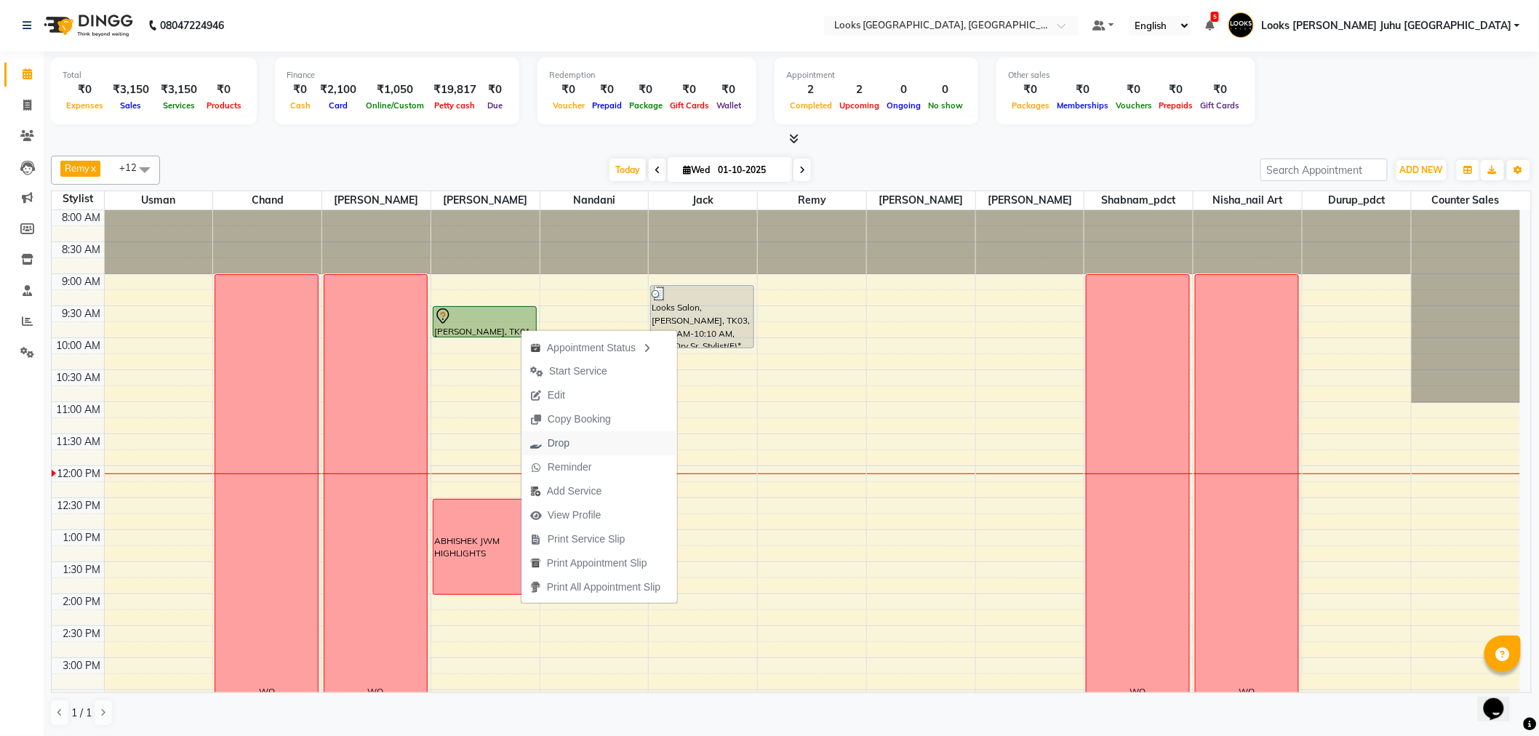
click at [562, 444] on span "Drop" at bounding box center [559, 443] width 22 height 15
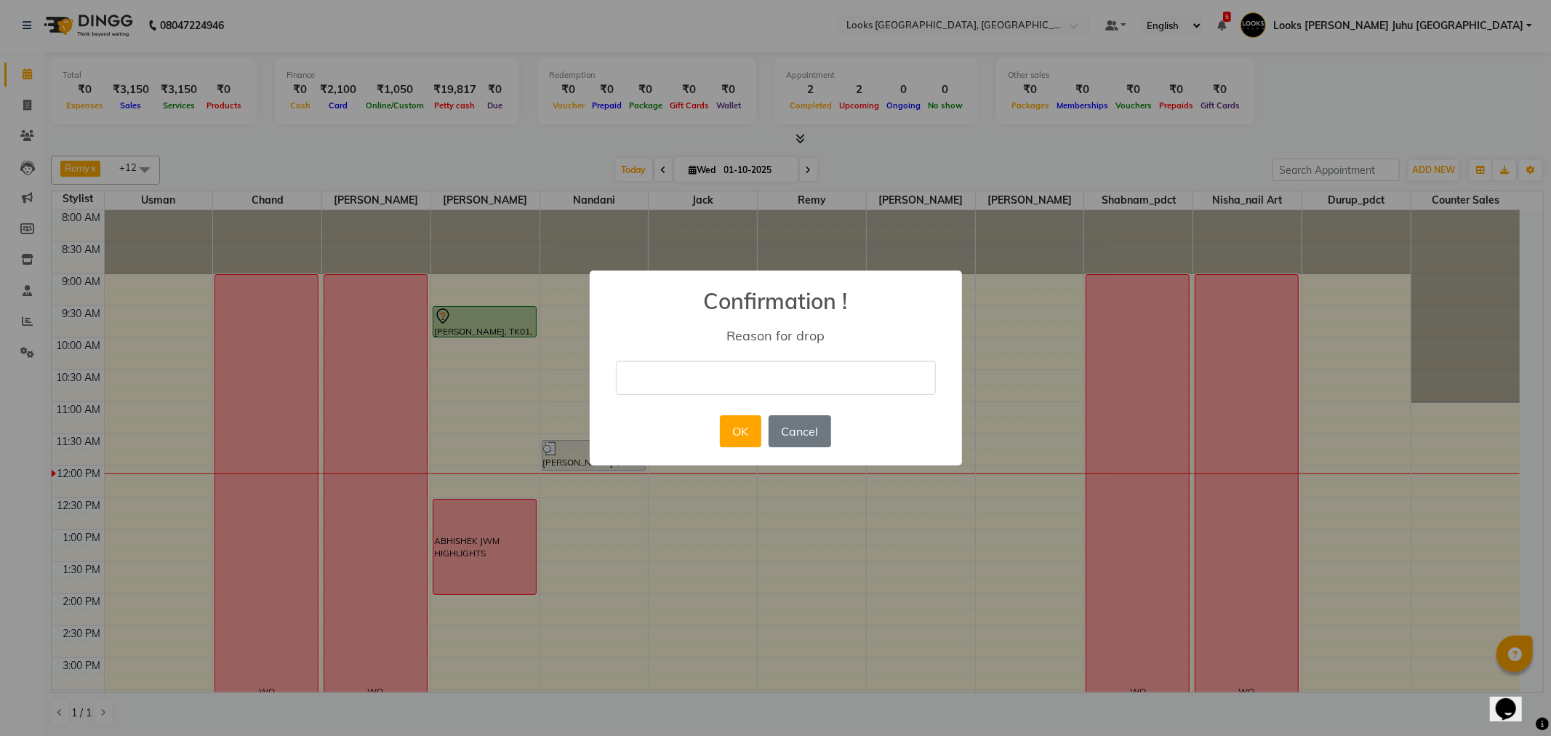
click at [638, 380] on input "text" at bounding box center [776, 378] width 320 height 34
type input "Double"
click at [730, 439] on button "OK" at bounding box center [740, 431] width 41 height 32
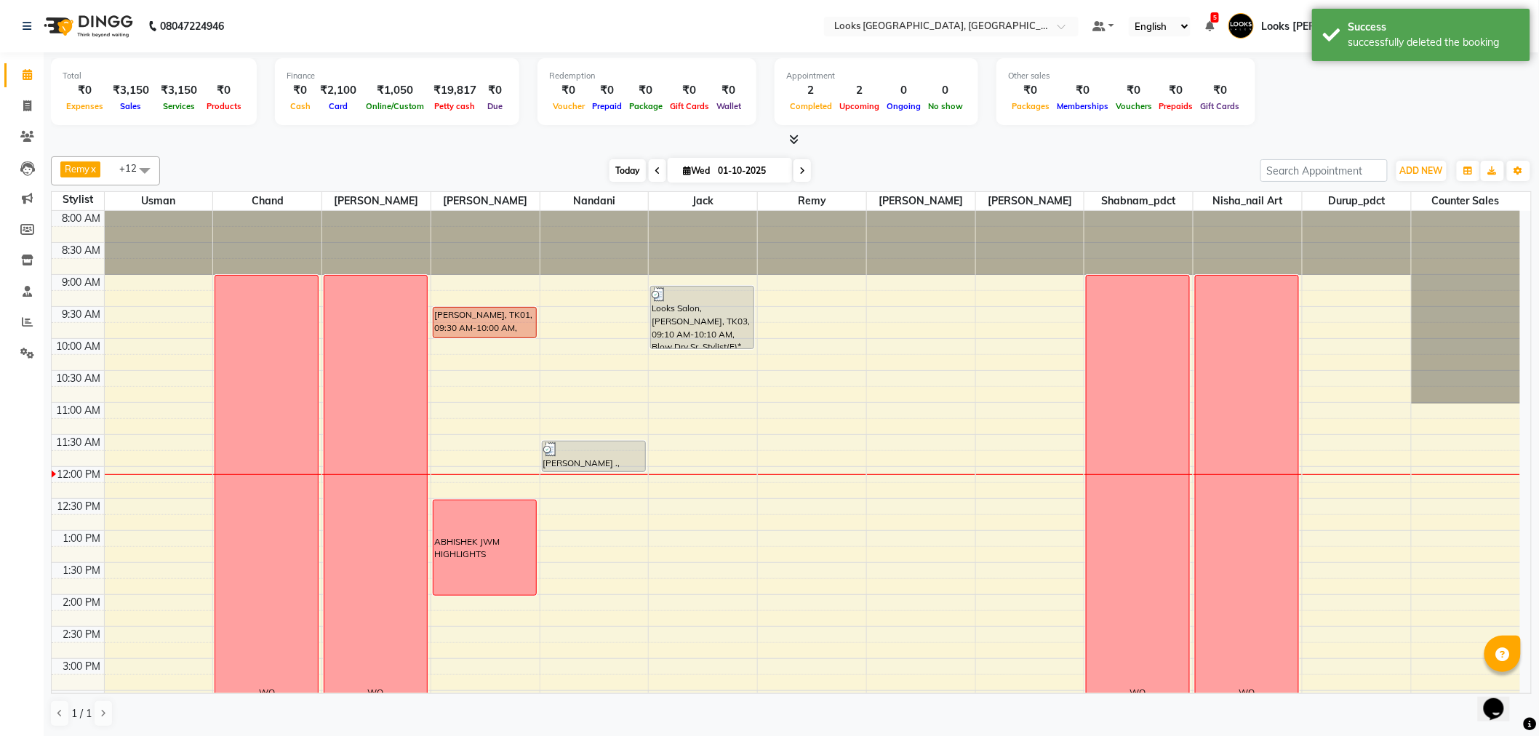
click at [622, 165] on span "Today" at bounding box center [627, 170] width 36 height 23
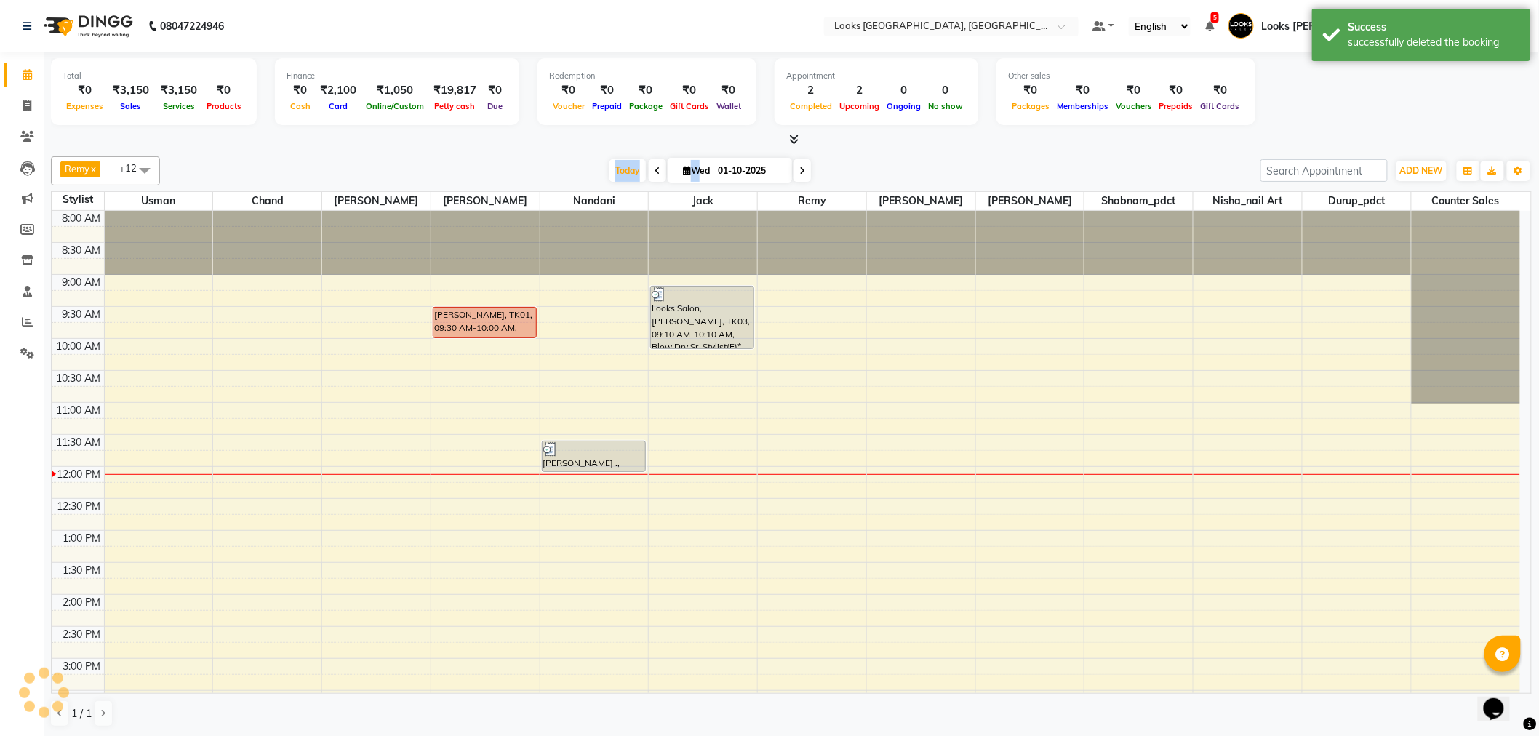
scroll to position [258, 0]
